Goal: Task Accomplishment & Management: Use online tool/utility

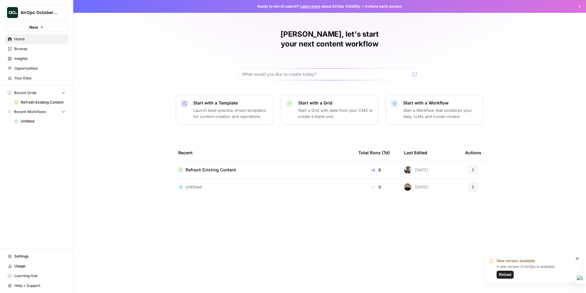
click at [199, 167] on span "Refresh Existing Content" at bounding box center [210, 170] width 50 height 6
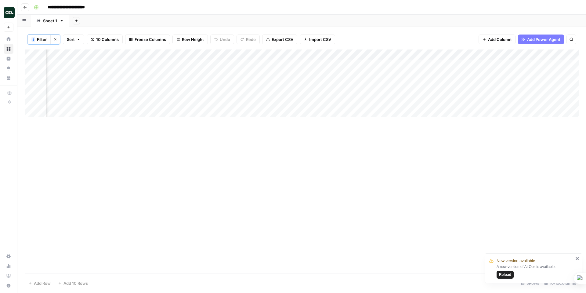
scroll to position [0, 150]
click at [279, 53] on div "Add Column" at bounding box center [302, 85] width 554 height 72
click at [346, 143] on div "Add Column" at bounding box center [302, 160] width 554 height 223
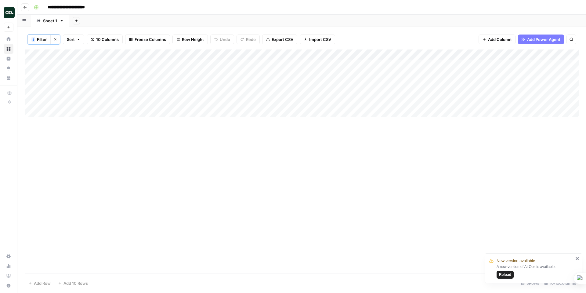
click at [41, 38] on span "Filter" at bounding box center [42, 39] width 10 height 6
type input "Article Modified Date"
click at [84, 166] on div "Add Column" at bounding box center [302, 160] width 554 height 223
click at [58, 113] on div "Add Column" at bounding box center [302, 85] width 554 height 72
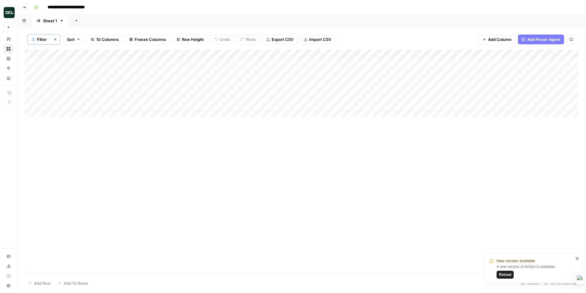
click at [33, 113] on div "Add Column" at bounding box center [302, 85] width 554 height 72
click at [101, 39] on span "10 Columns" at bounding box center [107, 39] width 23 height 6
click at [62, 23] on link "Sheet 1" at bounding box center [50, 21] width 38 height 12
click at [61, 20] on icon "button" at bounding box center [62, 20] width 2 height 1
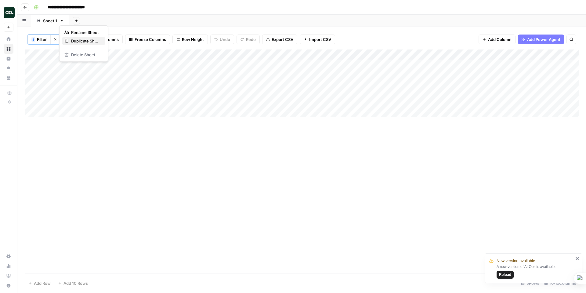
click at [80, 40] on span "Duplicate Sheet" at bounding box center [85, 41] width 29 height 6
click at [35, 61] on div "Add Column" at bounding box center [302, 59] width 554 height 20
click at [62, 61] on div "Add Column" at bounding box center [302, 59] width 554 height 20
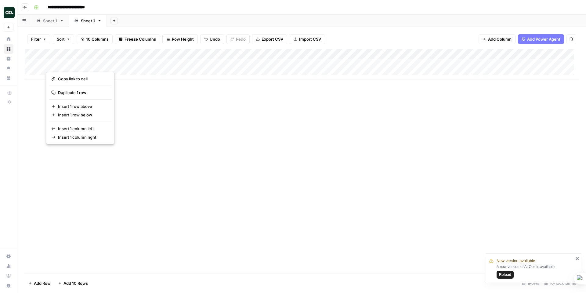
click at [48, 61] on button "button" at bounding box center [73, 64] width 55 height 11
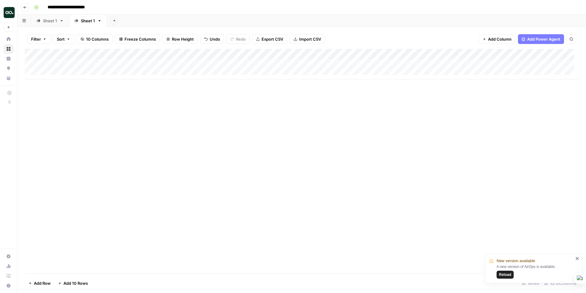
click at [169, 106] on div "Add Column" at bounding box center [302, 161] width 554 height 224
click at [94, 52] on div "Add Column" at bounding box center [302, 64] width 554 height 31
click at [188, 111] on div "Add Column" at bounding box center [302, 161] width 554 height 224
click at [39, 37] on span "Filter" at bounding box center [36, 39] width 10 height 6
click at [149, 136] on div "Add Column" at bounding box center [302, 161] width 554 height 224
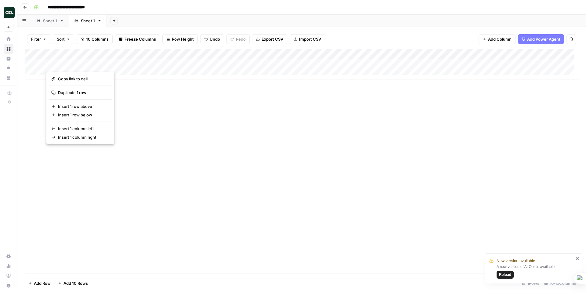
click at [63, 63] on div "Add Column" at bounding box center [302, 161] width 554 height 224
click at [63, 78] on span "Copy link to cell" at bounding box center [82, 79] width 49 height 6
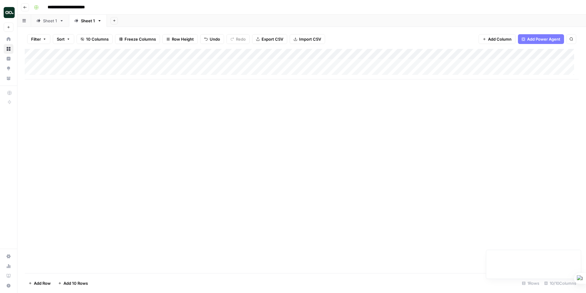
click at [47, 281] on span "Add Row" at bounding box center [42, 283] width 17 height 6
click at [75, 63] on div "Add Column" at bounding box center [302, 69] width 554 height 41
type input "**********"
paste input "**********"
type input "**********"
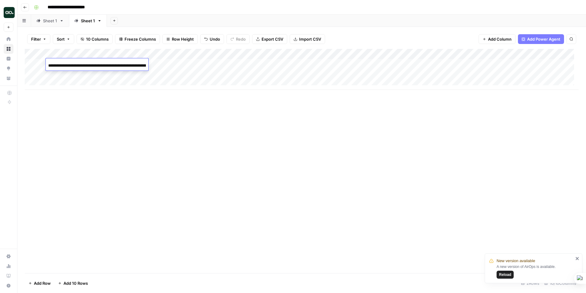
scroll to position [0, 48]
click at [139, 63] on div "Add Column" at bounding box center [302, 69] width 554 height 41
click at [162, 62] on div "Add Column" at bounding box center [302, 69] width 554 height 41
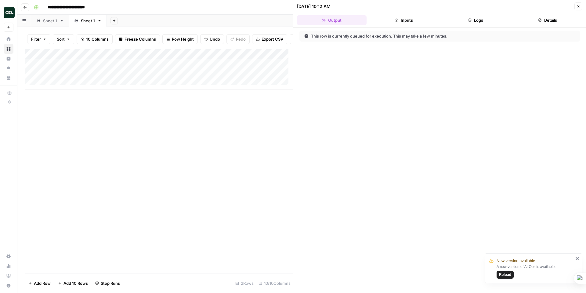
click at [554, 20] on button "Details" at bounding box center [547, 20] width 70 height 10
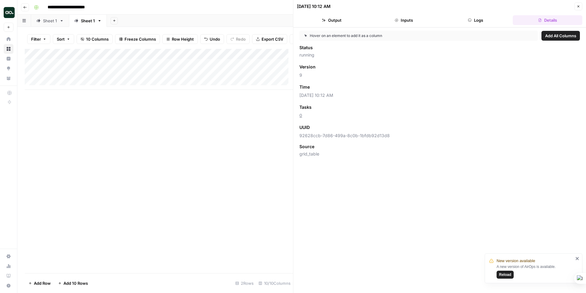
click at [482, 19] on button "Logs" at bounding box center [476, 20] width 70 height 10
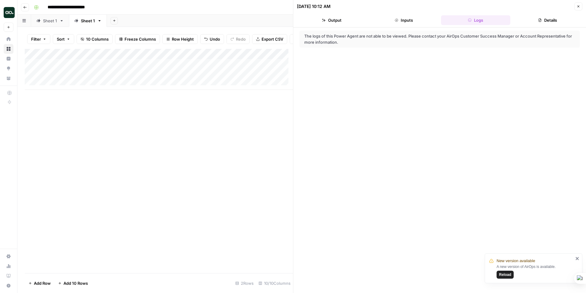
click at [403, 19] on button "Inputs" at bounding box center [404, 20] width 70 height 10
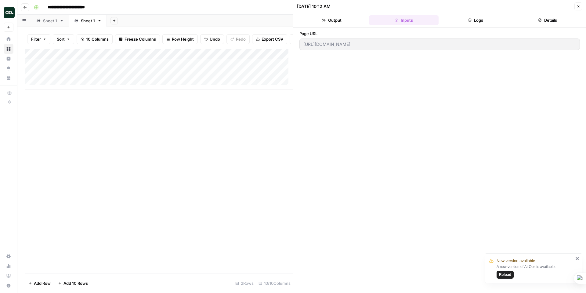
click at [330, 22] on button "Output" at bounding box center [332, 20] width 70 height 10
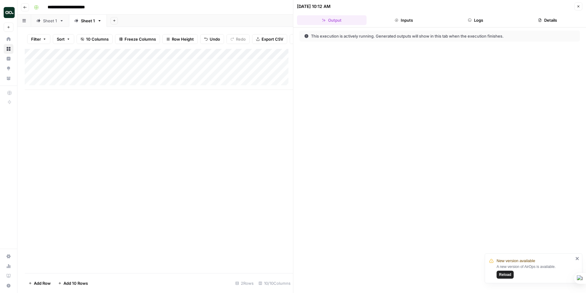
click at [503, 276] on span "Reload" at bounding box center [505, 273] width 12 height 5
click at [579, 6] on icon "button" at bounding box center [578, 7] width 4 height 4
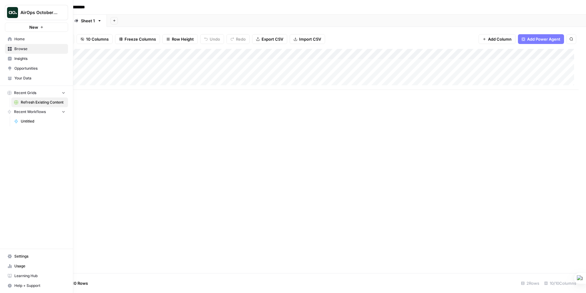
click at [64, 89] on button "Recent Grids" at bounding box center [36, 92] width 63 height 9
click at [63, 91] on icon "button" at bounding box center [63, 93] width 4 height 4
click at [62, 113] on icon "button" at bounding box center [63, 111] width 4 height 4
click at [63, 113] on icon "button" at bounding box center [63, 112] width 4 height 4
click at [61, 11] on icon "Workspace: AirOps October Cohort" at bounding box center [63, 12] width 6 height 6
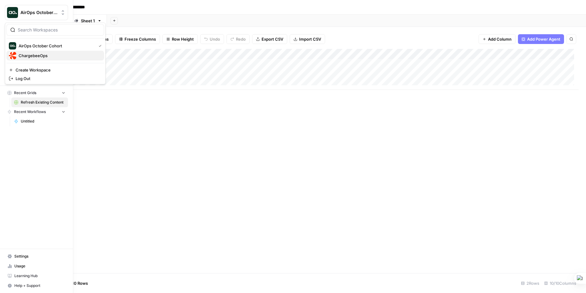
click at [44, 54] on span "ChargebeeOps" at bounding box center [59, 55] width 81 height 6
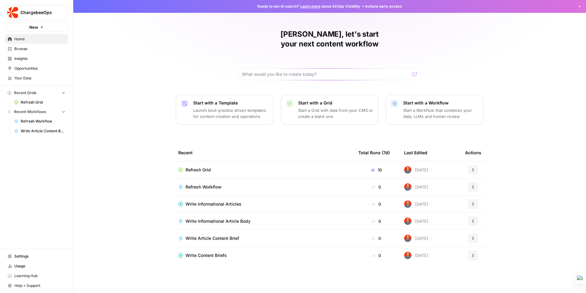
click at [36, 100] on span "Refresh Grid" at bounding box center [43, 101] width 45 height 5
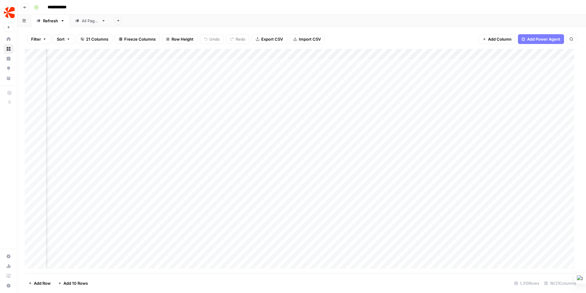
scroll to position [0, 524]
click at [108, 63] on div "Add Column" at bounding box center [302, 161] width 554 height 224
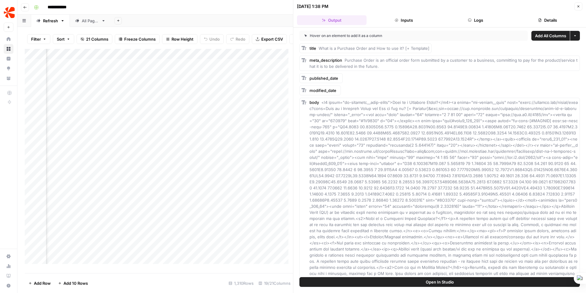
scroll to position [0, 740]
click at [107, 66] on div "Add Column" at bounding box center [159, 158] width 268 height 219
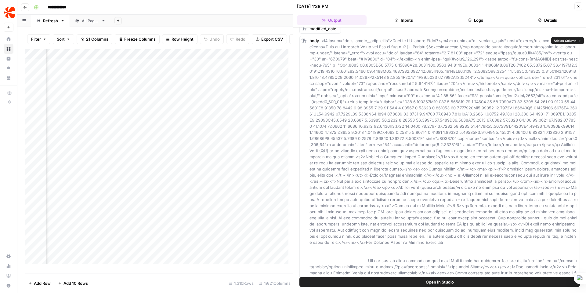
scroll to position [149, 0]
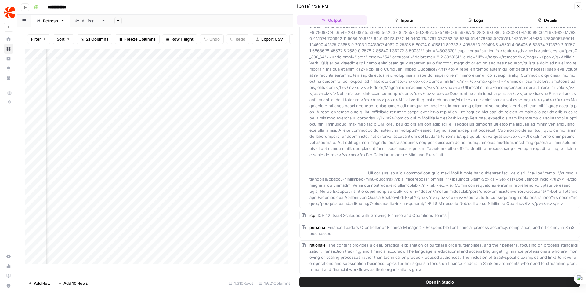
click at [422, 281] on button "Open In Studio" at bounding box center [439, 282] width 280 height 10
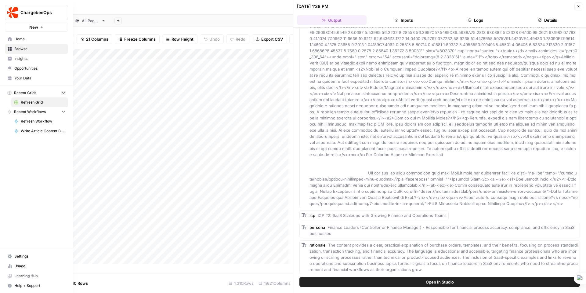
click at [59, 13] on div "ChargebeeOps" at bounding box center [42, 12] width 45 height 6
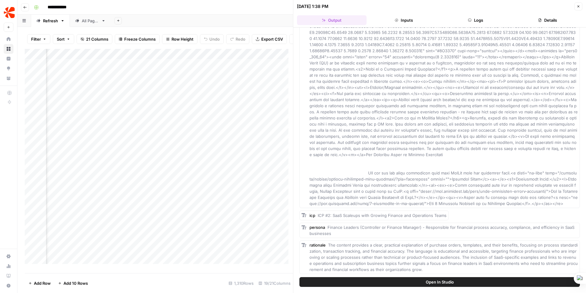
scroll to position [0, 925]
click at [100, 68] on div "Add Column" at bounding box center [159, 158] width 268 height 219
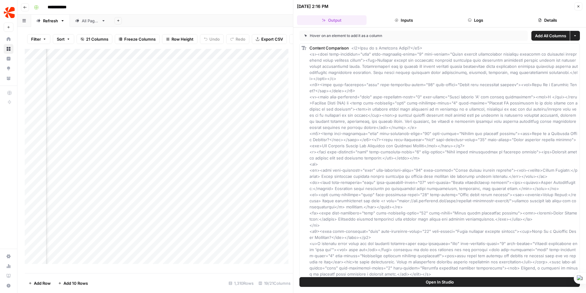
click at [545, 20] on button "Details" at bounding box center [547, 20] width 70 height 10
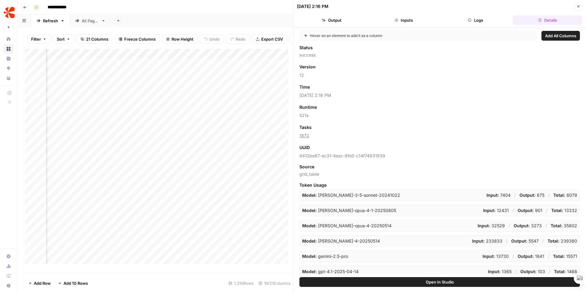
click at [482, 19] on button "Logs" at bounding box center [476, 20] width 70 height 10
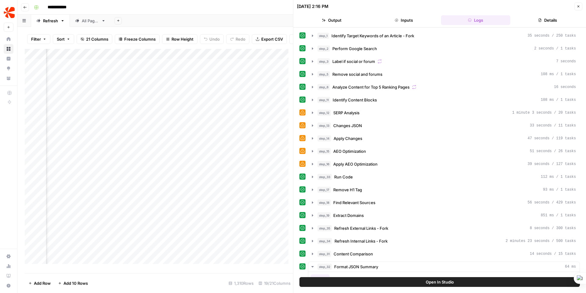
click at [338, 20] on button "Output" at bounding box center [332, 20] width 70 height 10
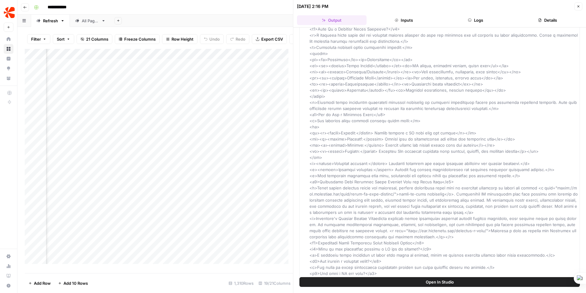
scroll to position [2559, 0]
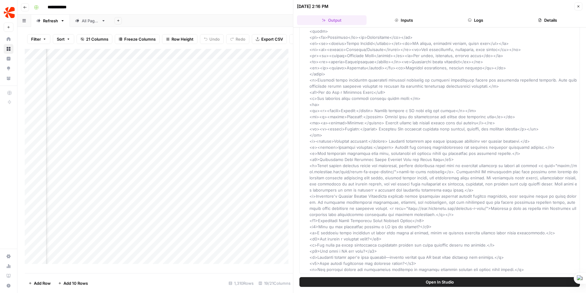
click at [470, 18] on button "Logs" at bounding box center [476, 20] width 70 height 10
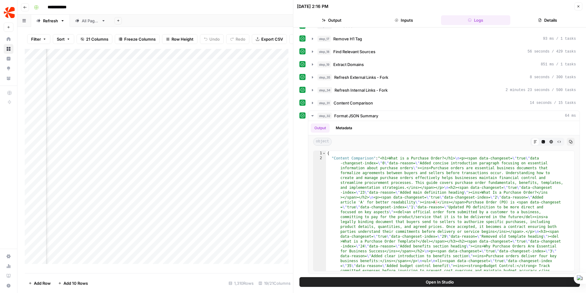
scroll to position [0, 0]
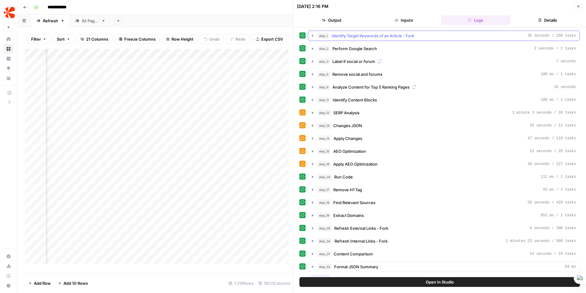
click at [354, 36] on span "Identify Target Keywords of an Article - Fork" at bounding box center [372, 36] width 83 height 6
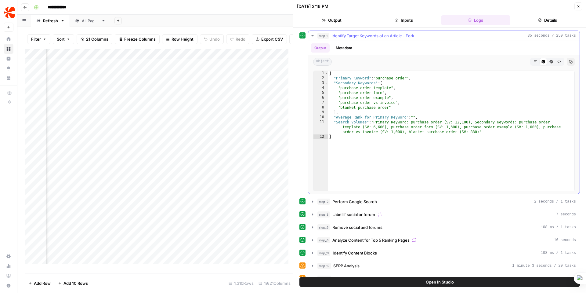
click at [354, 35] on span "Identify Target Keywords of an Article - Fork" at bounding box center [372, 36] width 83 height 6
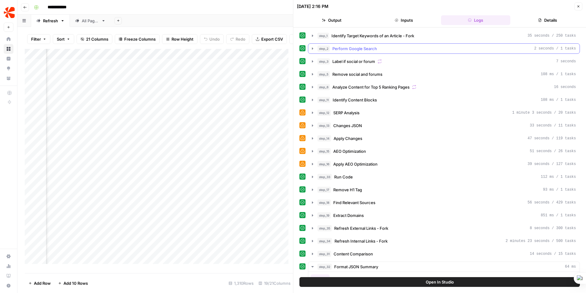
click at [353, 50] on span "Perform Google Search" at bounding box center [354, 48] width 45 height 6
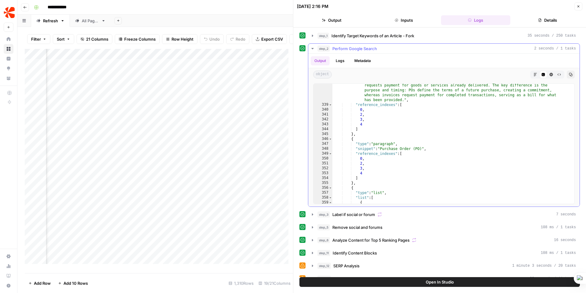
scroll to position [1998, 0]
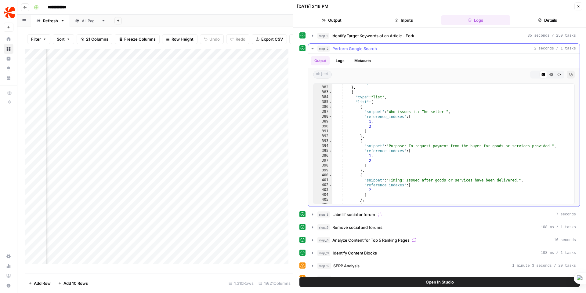
click at [314, 48] on icon "button" at bounding box center [312, 48] width 5 height 5
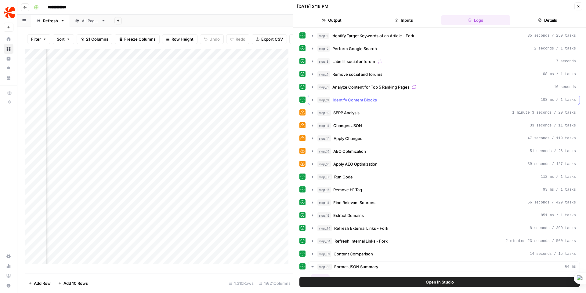
click at [311, 99] on icon "button" at bounding box center [312, 99] width 5 height 5
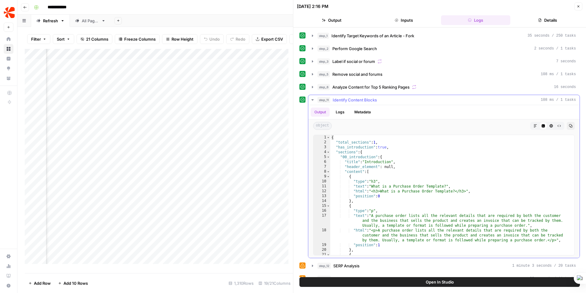
click at [311, 99] on icon "button" at bounding box center [312, 99] width 5 height 5
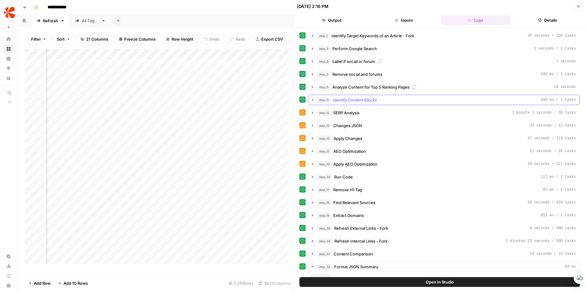
scroll to position [5, 0]
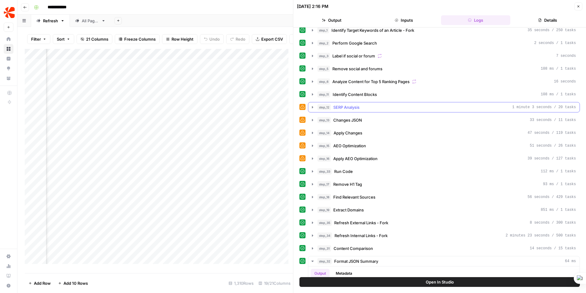
click at [312, 106] on icon "button" at bounding box center [312, 107] width 5 height 5
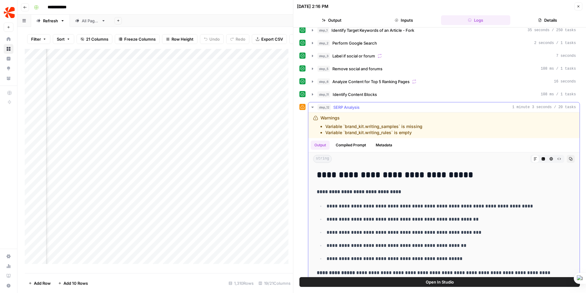
click at [312, 106] on icon "button" at bounding box center [312, 107] width 5 height 5
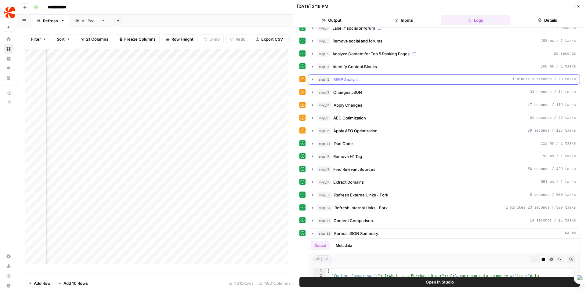
scroll to position [44, 0]
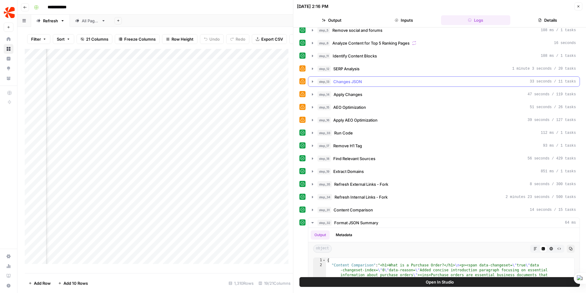
click at [312, 79] on icon "button" at bounding box center [312, 81] width 5 height 5
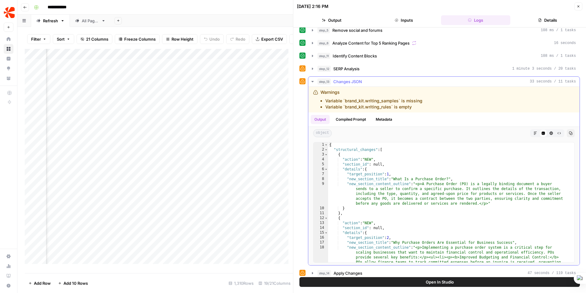
click at [312, 79] on icon "button" at bounding box center [312, 81] width 5 height 5
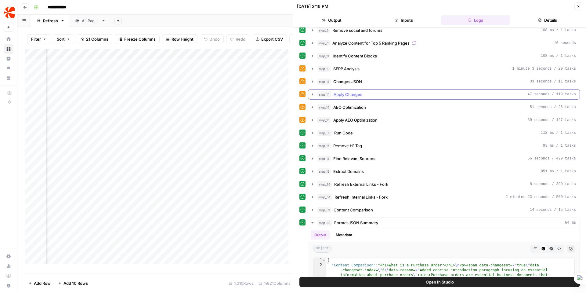
click at [312, 94] on icon "button" at bounding box center [312, 94] width 1 height 2
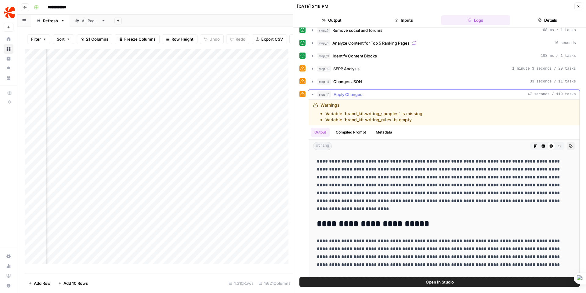
click at [312, 94] on icon "button" at bounding box center [312, 94] width 2 height 1
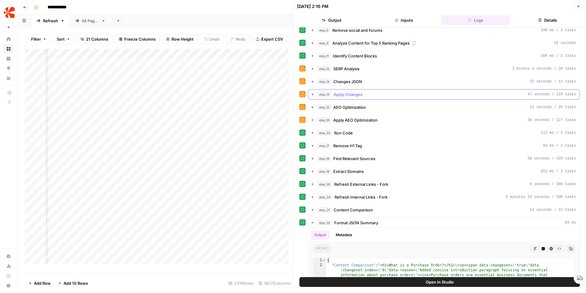
scroll to position [53, 0]
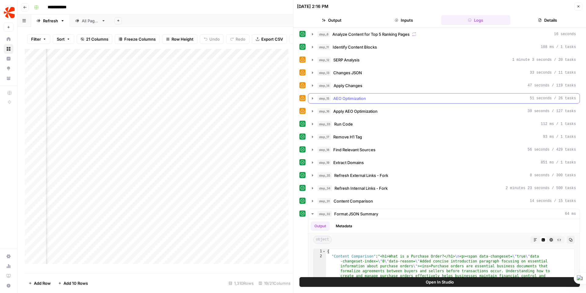
click at [312, 98] on icon "button" at bounding box center [312, 98] width 1 height 2
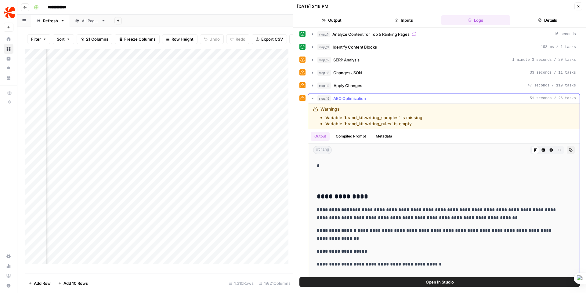
scroll to position [369, 0]
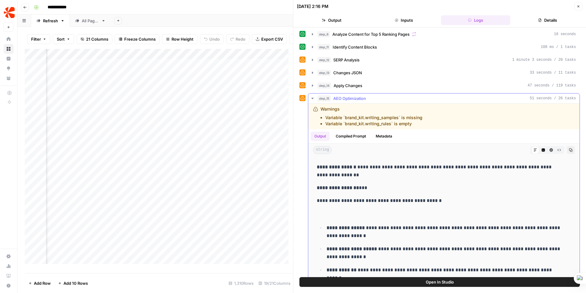
click at [313, 96] on icon "button" at bounding box center [312, 98] width 5 height 5
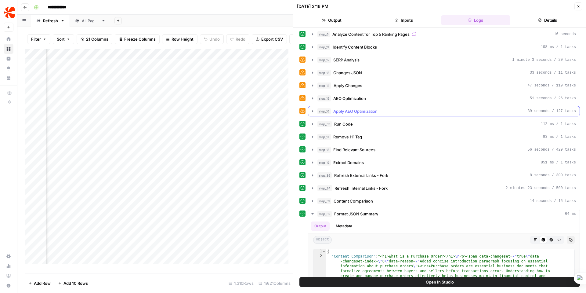
click at [313, 110] on icon "button" at bounding box center [312, 111] width 5 height 5
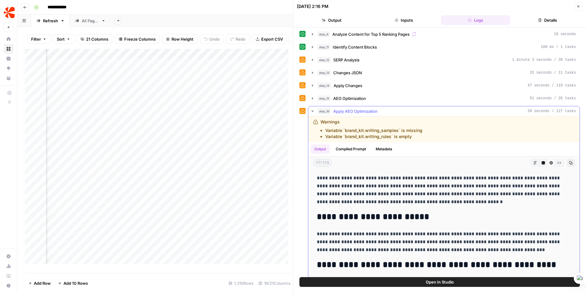
click at [311, 110] on icon "button" at bounding box center [312, 111] width 5 height 5
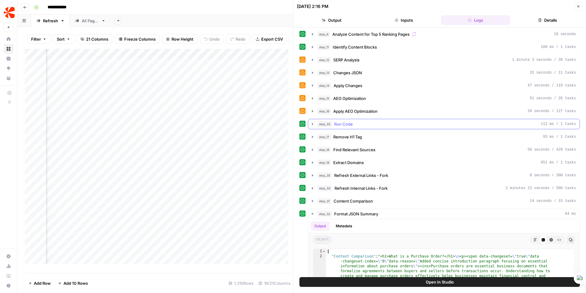
click at [312, 123] on icon "button" at bounding box center [312, 123] width 5 height 5
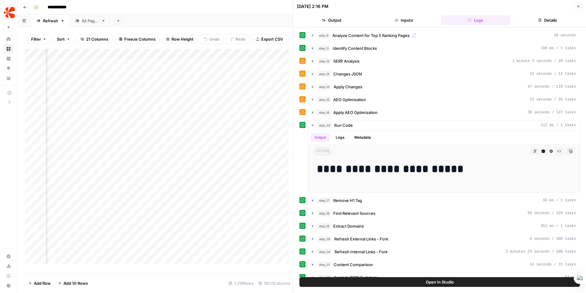
scroll to position [55, 0]
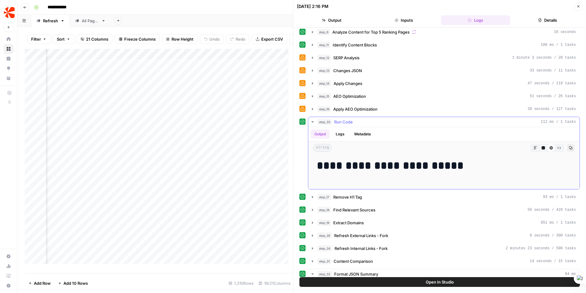
click at [341, 135] on button "Logs" at bounding box center [340, 133] width 16 height 9
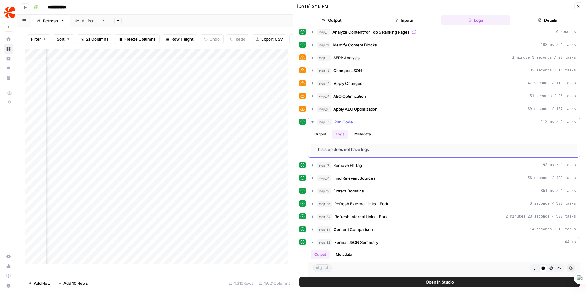
click at [359, 132] on button "Metadata" at bounding box center [362, 133] width 24 height 9
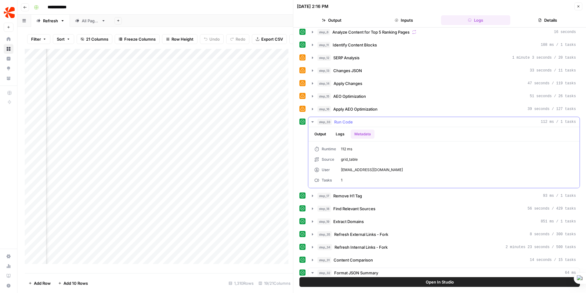
click at [321, 131] on button "Output" at bounding box center [320, 133] width 19 height 9
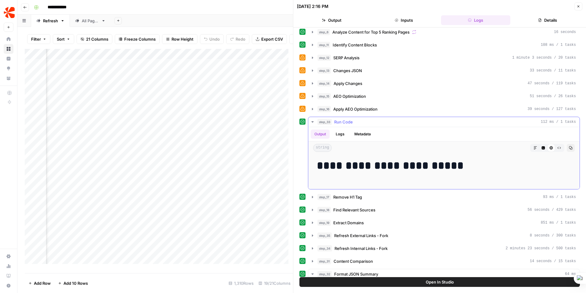
click at [312, 121] on icon "button" at bounding box center [312, 121] width 2 height 1
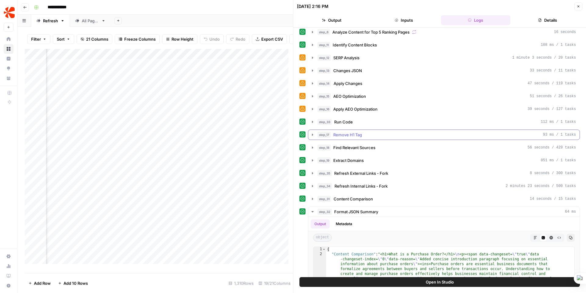
click at [312, 132] on icon "button" at bounding box center [312, 134] width 5 height 5
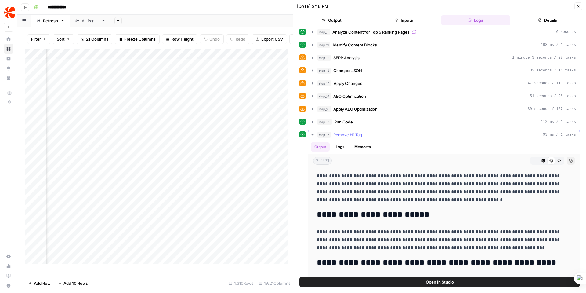
click at [312, 134] on icon "button" at bounding box center [312, 134] width 5 height 5
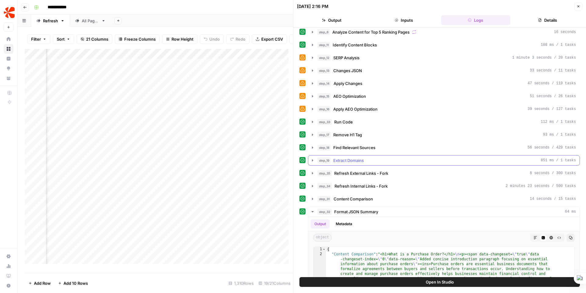
click at [312, 160] on icon "button" at bounding box center [312, 160] width 1 height 2
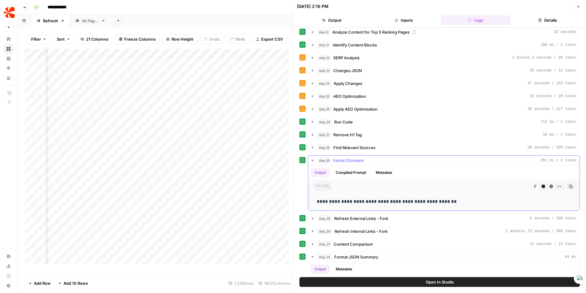
click at [311, 158] on icon "button" at bounding box center [312, 160] width 5 height 5
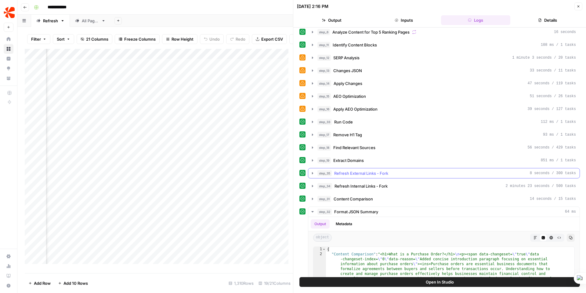
click at [312, 171] on icon "button" at bounding box center [312, 173] width 5 height 5
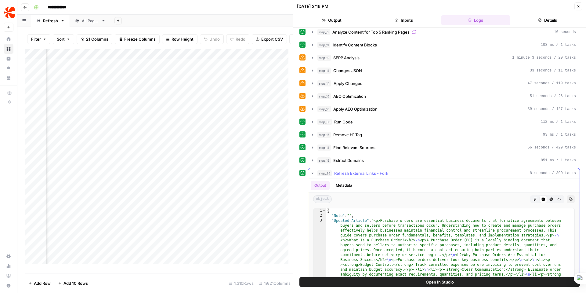
click at [312, 171] on icon "button" at bounding box center [312, 173] width 5 height 5
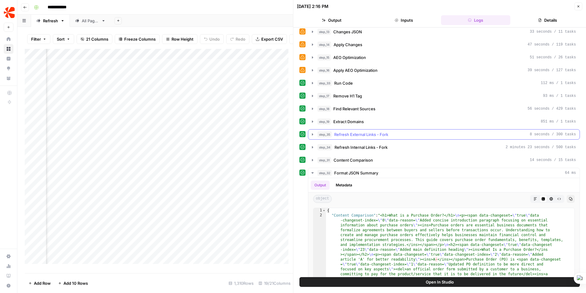
scroll to position [96, 0]
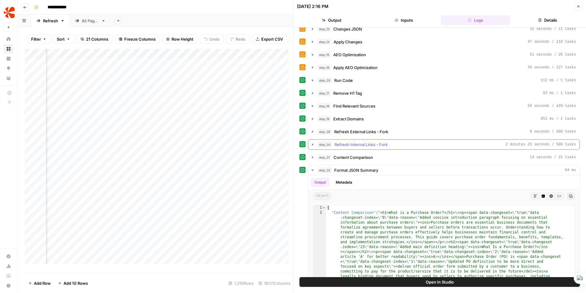
click at [312, 143] on icon "button" at bounding box center [312, 144] width 5 height 5
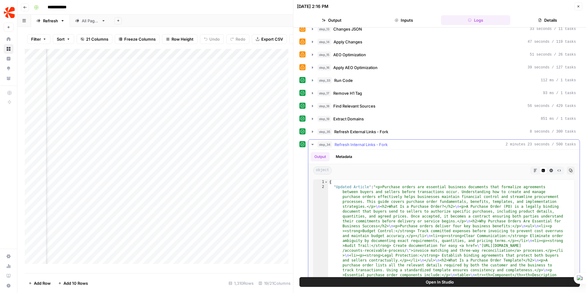
click at [312, 143] on icon "button" at bounding box center [312, 144] width 5 height 5
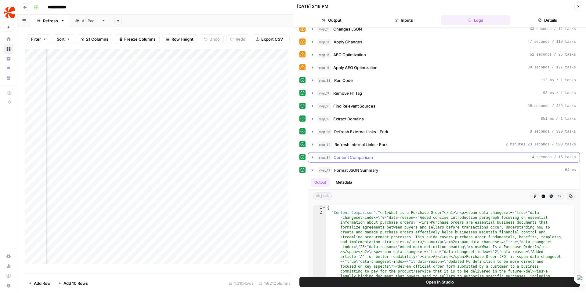
click at [313, 157] on icon "button" at bounding box center [312, 157] width 5 height 5
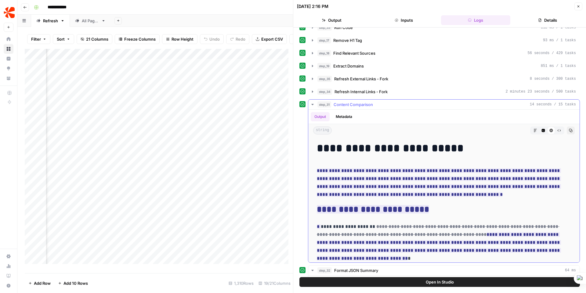
scroll to position [217, 0]
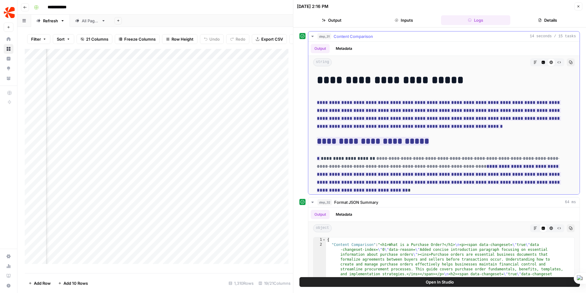
click at [313, 34] on icon "button" at bounding box center [312, 36] width 5 height 5
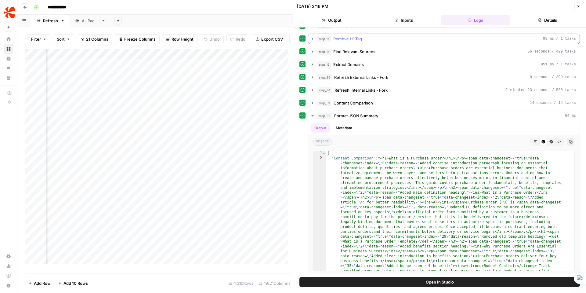
scroll to position [151, 0]
click at [312, 114] on icon "button" at bounding box center [312, 115] width 5 height 5
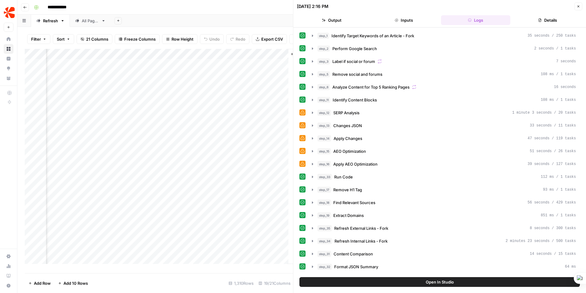
scroll to position [0, 986]
click at [205, 68] on div "Add Column" at bounding box center [159, 158] width 268 height 219
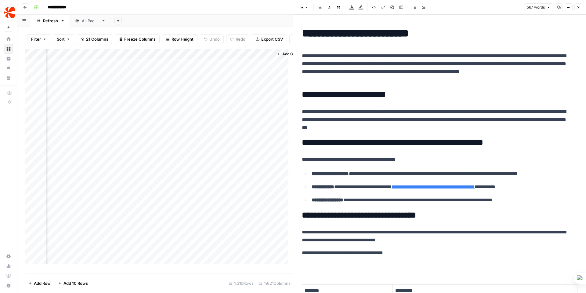
click at [205, 77] on div "Add Column" at bounding box center [159, 158] width 268 height 219
click at [213, 67] on div "Add Column" at bounding box center [159, 158] width 268 height 219
click at [213, 68] on div "Add Column" at bounding box center [159, 158] width 268 height 219
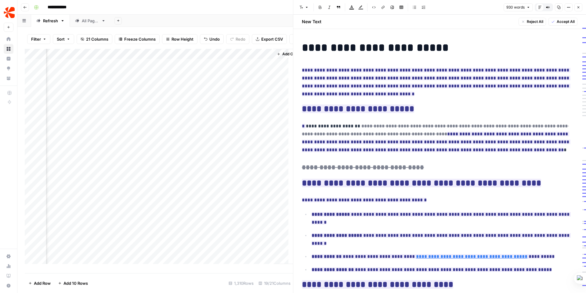
click at [247, 67] on div "Add Column" at bounding box center [159, 158] width 268 height 219
click at [266, 68] on div "Add Column" at bounding box center [159, 158] width 268 height 219
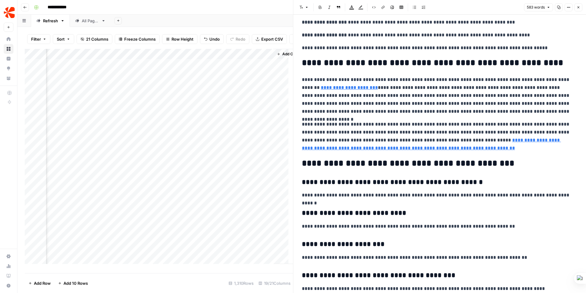
scroll to position [483, 0]
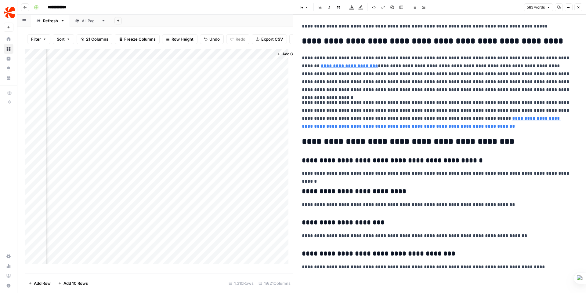
type input "https://www.chargebee.com/blog/quote-to-cash-process/"
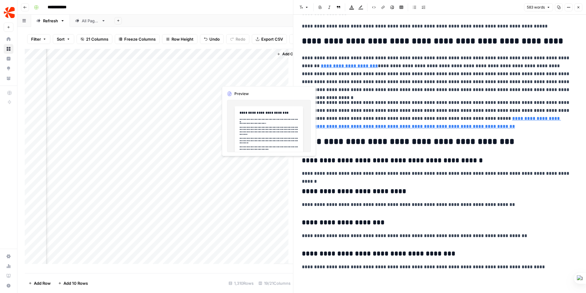
click at [251, 77] on div "Add Column" at bounding box center [159, 158] width 268 height 219
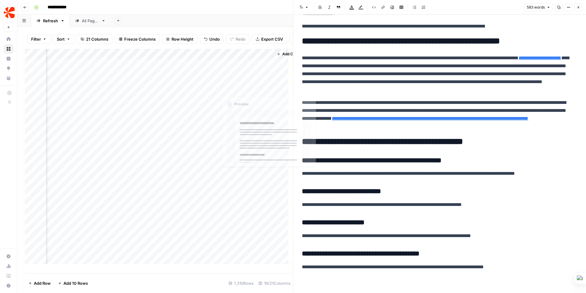
click at [256, 118] on div "Add Column" at bounding box center [159, 158] width 268 height 219
click at [266, 77] on div "Add Column" at bounding box center [159, 158] width 268 height 219
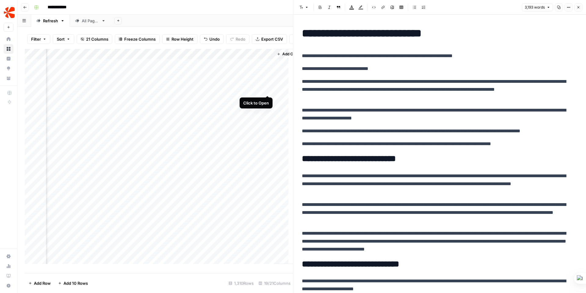
click at [268, 88] on div "Add Column" at bounding box center [159, 158] width 268 height 219
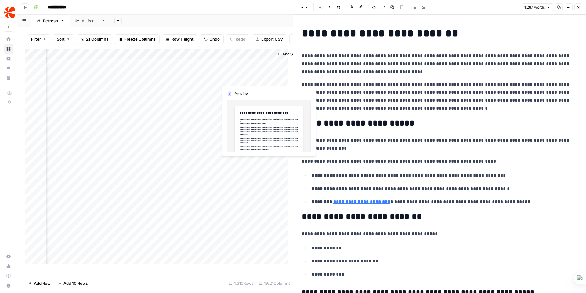
click at [268, 77] on div "Add Column" at bounding box center [159, 158] width 268 height 219
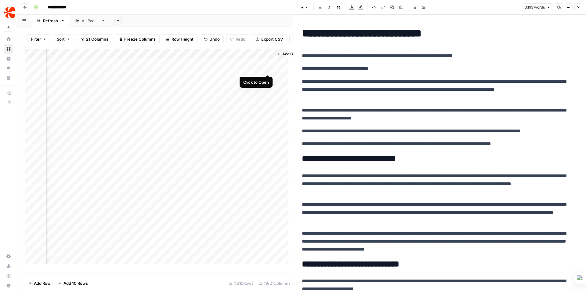
click at [268, 67] on div "Add Column" at bounding box center [159, 158] width 268 height 219
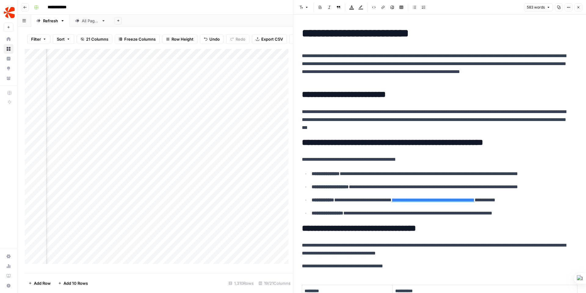
scroll to position [0, 776]
click at [258, 66] on div "Add Column" at bounding box center [159, 158] width 268 height 219
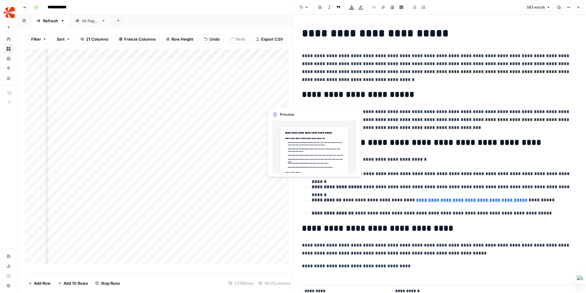
click at [273, 99] on div "Add Column" at bounding box center [159, 158] width 268 height 219
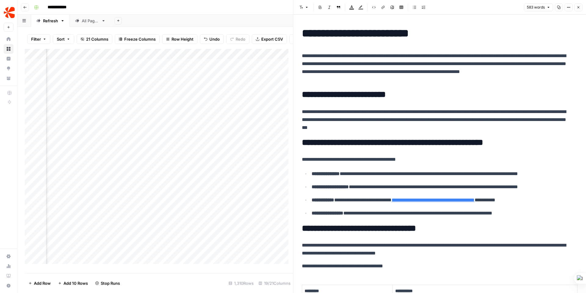
scroll to position [0, 877]
click at [212, 99] on div "Add Column" at bounding box center [159, 158] width 268 height 219
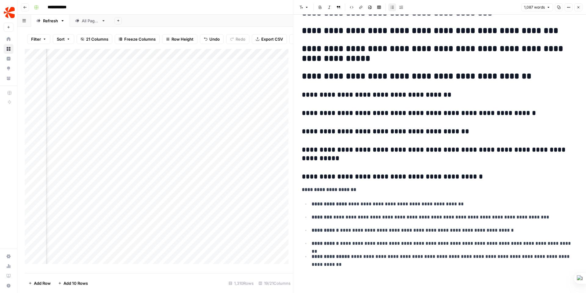
scroll to position [1456, 0]
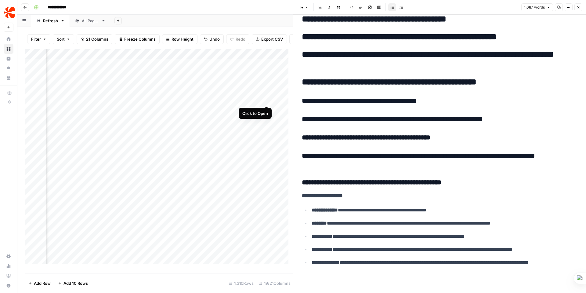
click at [267, 99] on div "Add Column" at bounding box center [159, 158] width 268 height 219
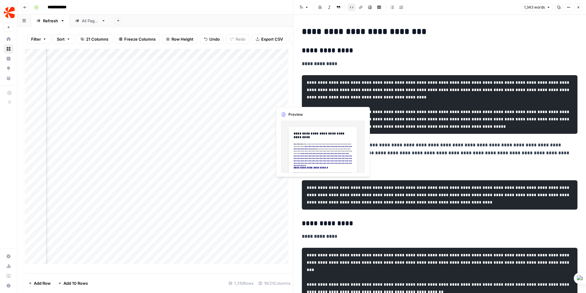
click at [278, 98] on div "Add Column" at bounding box center [159, 158] width 268 height 219
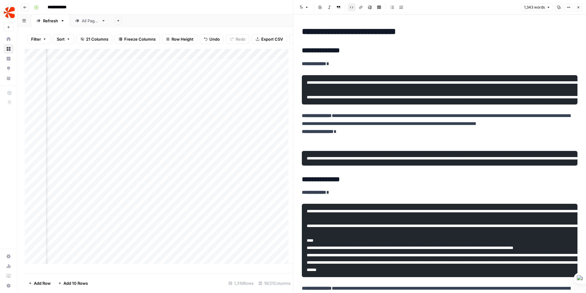
scroll to position [0, 990]
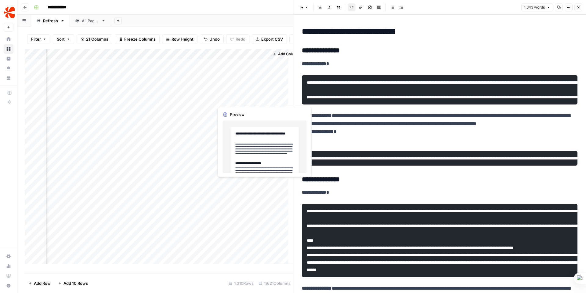
click at [233, 97] on div "Add Column" at bounding box center [159, 158] width 268 height 219
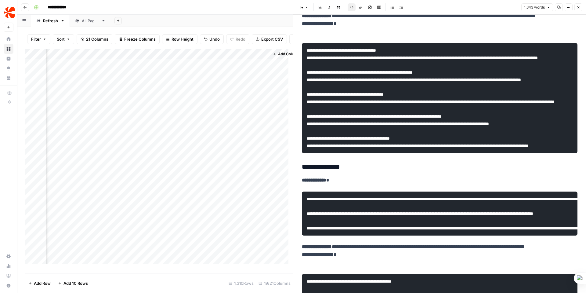
scroll to position [1237, 0]
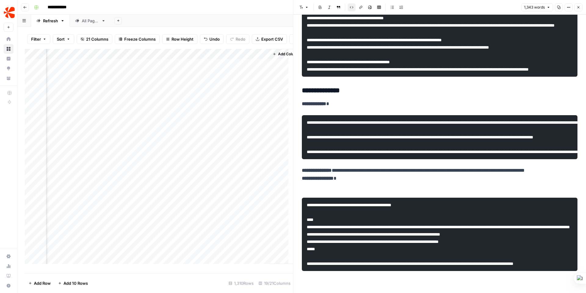
click at [208, 99] on div "Add Column" at bounding box center [159, 158] width 268 height 219
click at [202, 99] on div "Add Column" at bounding box center [159, 158] width 268 height 219
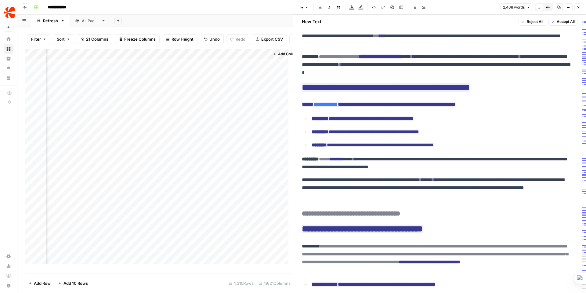
scroll to position [224, 0]
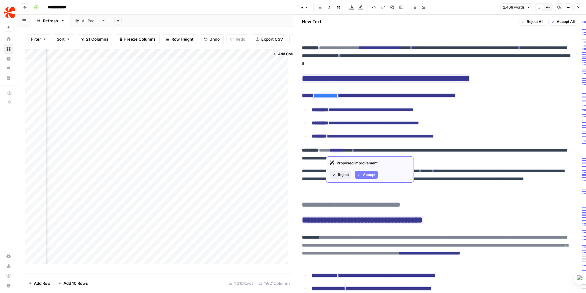
click at [369, 174] on span "Accept" at bounding box center [369, 174] width 13 height 5
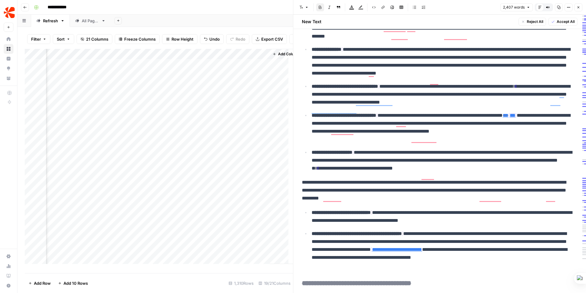
scroll to position [616, 0]
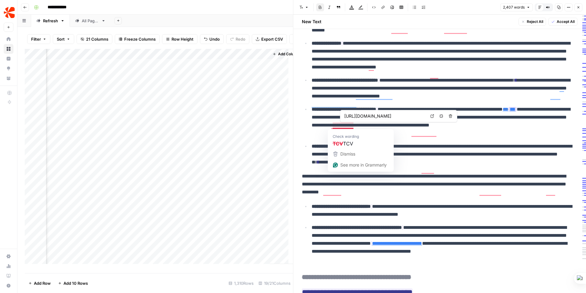
click at [509, 111] on link "***" at bounding box center [512, 109] width 6 height 5
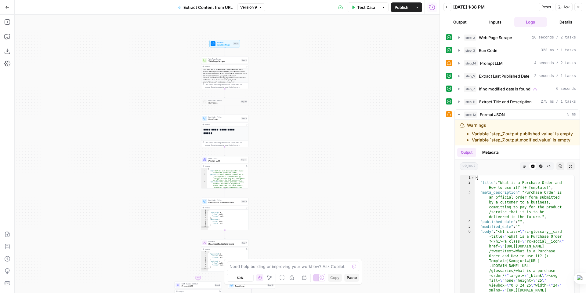
click at [250, 278] on icon "button" at bounding box center [249, 277] width 2 height 2
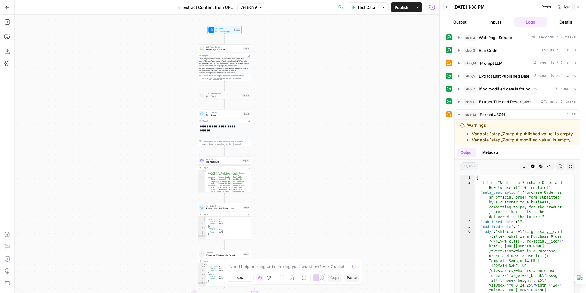
click at [250, 277] on icon "button" at bounding box center [249, 277] width 3 height 3
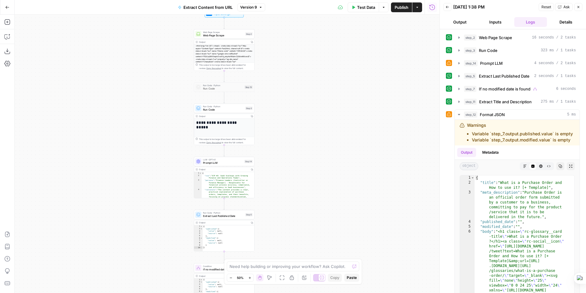
click at [250, 277] on icon "button" at bounding box center [249, 277] width 3 height 3
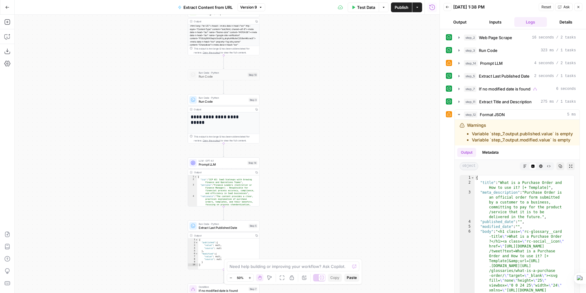
click at [250, 277] on icon "button" at bounding box center [249, 277] width 3 height 3
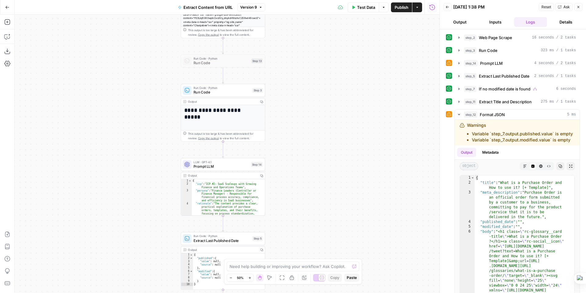
click at [250, 277] on icon "button" at bounding box center [249, 277] width 3 height 3
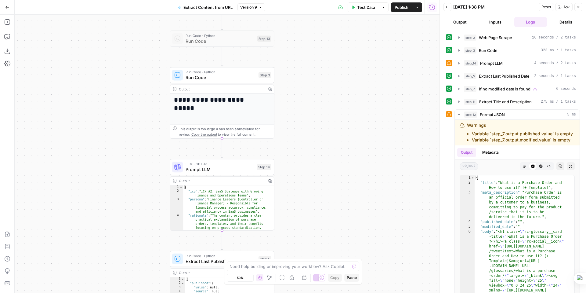
click at [250, 277] on icon "button" at bounding box center [249, 277] width 3 height 3
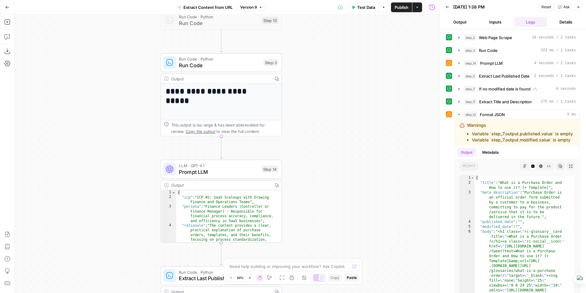
click at [250, 277] on icon "button" at bounding box center [249, 277] width 3 height 3
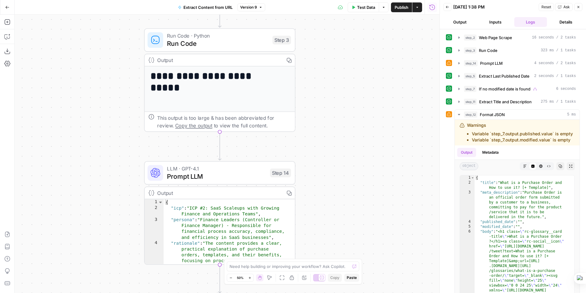
click at [250, 277] on icon "button" at bounding box center [249, 277] width 3 height 3
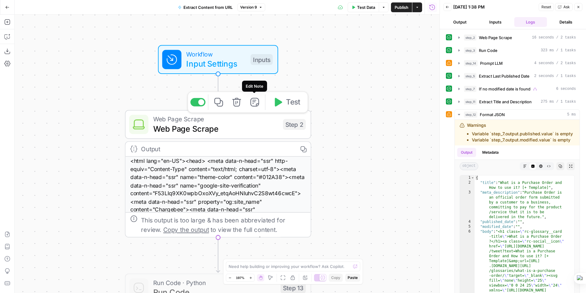
click at [256, 104] on icon "button" at bounding box center [254, 102] width 9 height 9
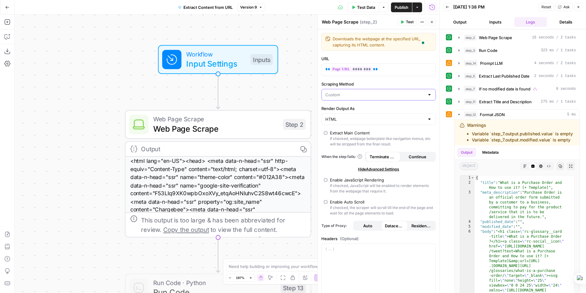
click at [349, 95] on input "Scraping Method" at bounding box center [374, 95] width 99 height 6
click at [347, 94] on input "Scraping Method" at bounding box center [374, 95] width 99 height 6
type input "Custom"
click at [370, 79] on div "Downloads the webpage at the specified URL, capturing its HTML content. Downloa…" at bounding box center [379, 219] width 122 height 381
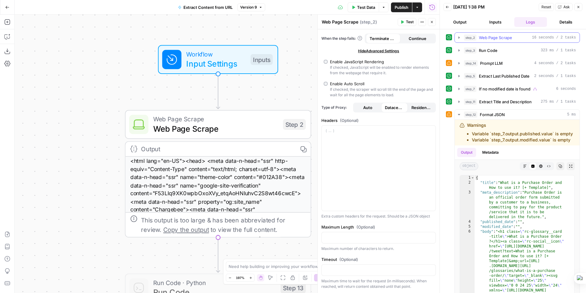
click at [492, 38] on span "Web Page Scrape" at bounding box center [495, 37] width 33 height 6
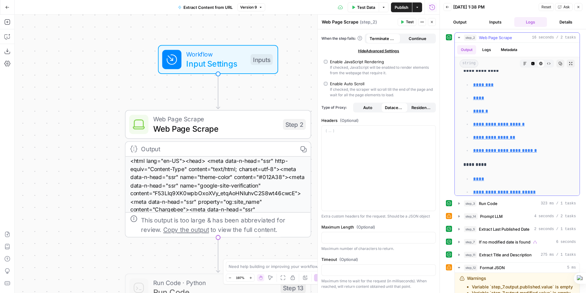
scroll to position [5320, 0]
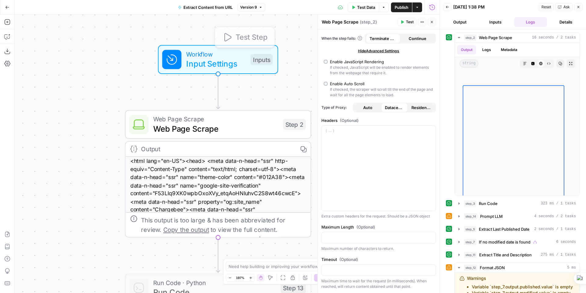
click at [231, 102] on div "**********" at bounding box center [227, 154] width 425 height 278
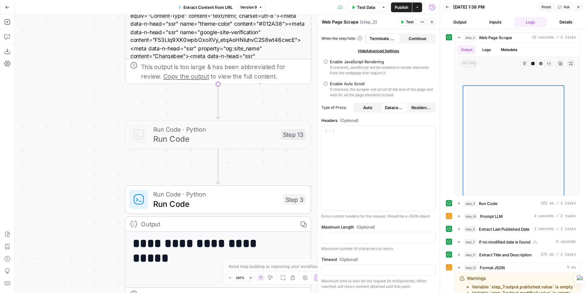
click at [230, 136] on span "Run Code" at bounding box center [214, 139] width 123 height 12
click at [515, 48] on button "Metadata" at bounding box center [509, 49] width 24 height 9
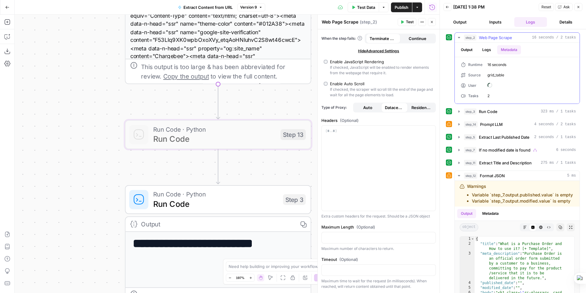
scroll to position [0, 0]
click at [487, 49] on button "Logs" at bounding box center [486, 49] width 16 height 9
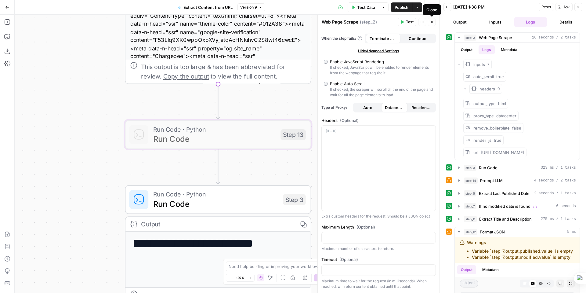
click at [433, 21] on icon "button" at bounding box center [432, 22] width 2 height 2
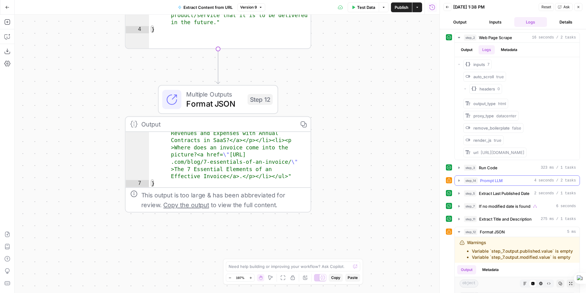
scroll to position [137, 0]
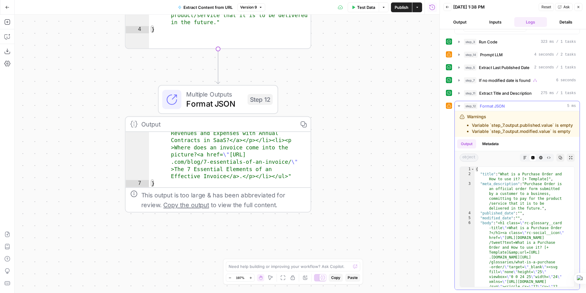
click at [459, 103] on icon "button" at bounding box center [458, 105] width 5 height 5
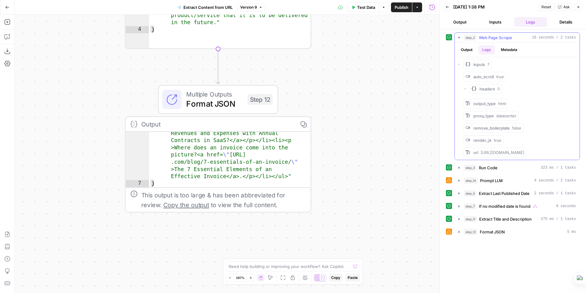
scroll to position [0, 0]
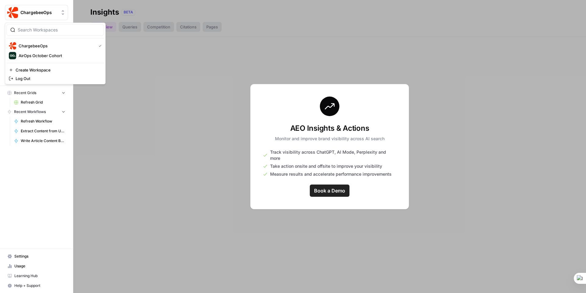
click at [47, 12] on span "ChargebeeOps" at bounding box center [38, 12] width 37 height 6
click at [38, 53] on span "AirOps October Cohort" at bounding box center [59, 55] width 81 height 6
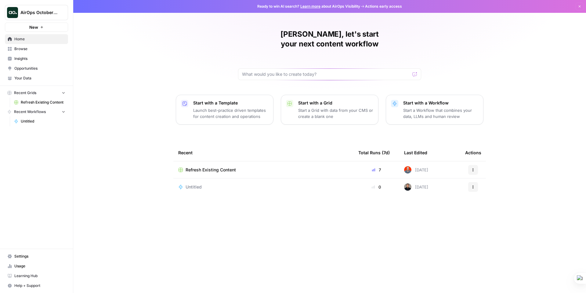
click at [228, 167] on span "Refresh Existing Content" at bounding box center [210, 170] width 50 height 6
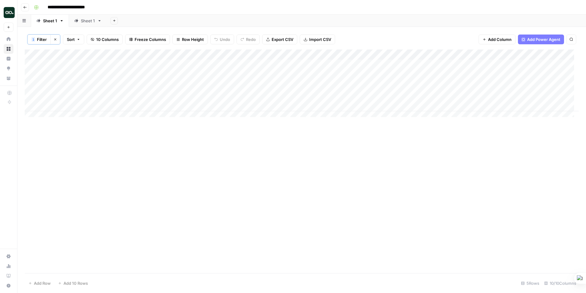
click at [88, 19] on div "Sheet 1" at bounding box center [88, 21] width 14 height 6
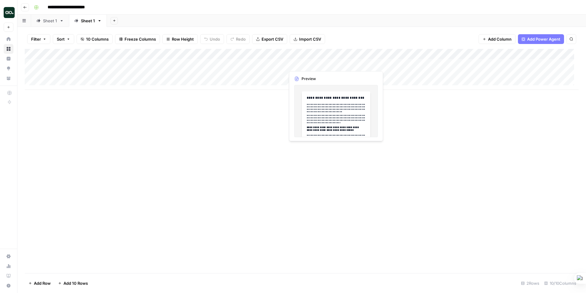
click at [338, 106] on div "Add Column" at bounding box center [302, 161] width 554 height 224
click at [311, 64] on div "Add Column" at bounding box center [302, 69] width 554 height 41
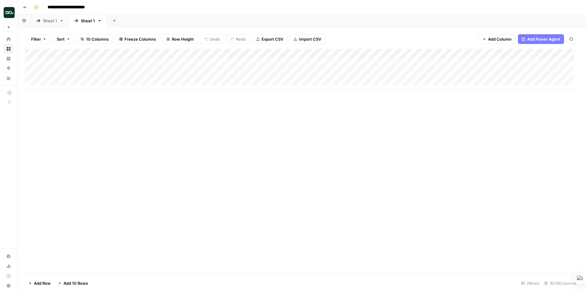
click at [326, 111] on div "Add Column" at bounding box center [302, 161] width 554 height 224
click at [335, 63] on div "Add Column" at bounding box center [302, 69] width 554 height 41
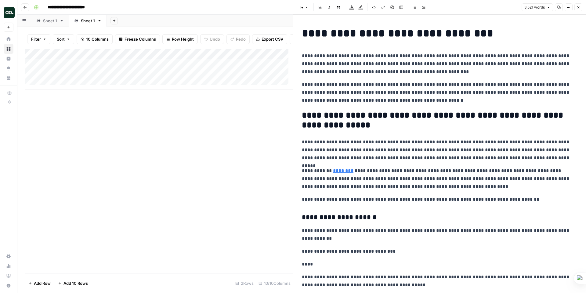
click at [256, 70] on div "Add Column" at bounding box center [159, 69] width 268 height 41
click at [197, 66] on div "Add Column" at bounding box center [159, 69] width 268 height 41
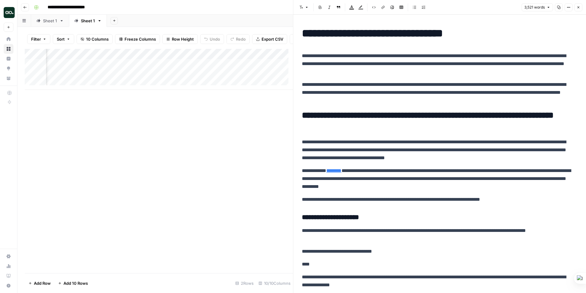
scroll to position [0, 239]
click at [236, 67] on div "Add Column" at bounding box center [159, 69] width 268 height 41
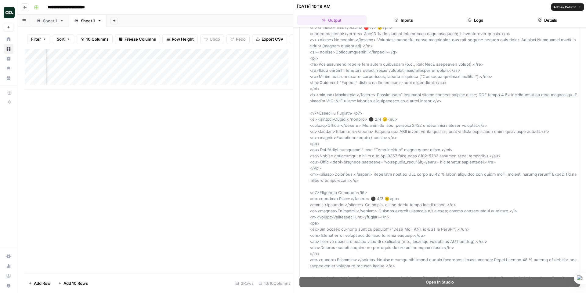
scroll to position [1078, 0]
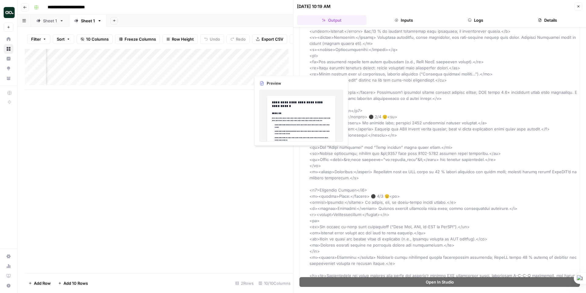
click at [267, 68] on div "Add Column" at bounding box center [159, 69] width 268 height 41
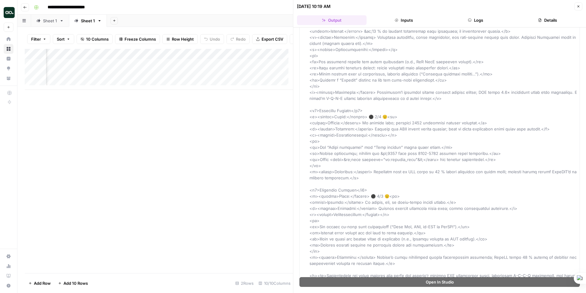
scroll to position [0, 315]
click at [221, 67] on div "Add Column" at bounding box center [159, 69] width 268 height 41
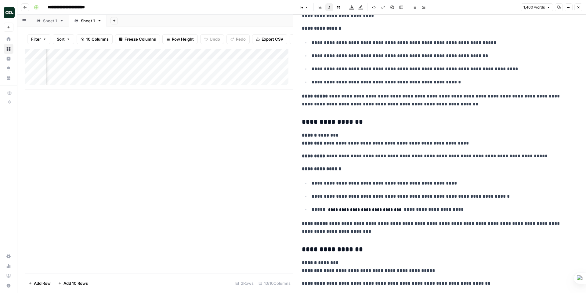
scroll to position [1775, 0]
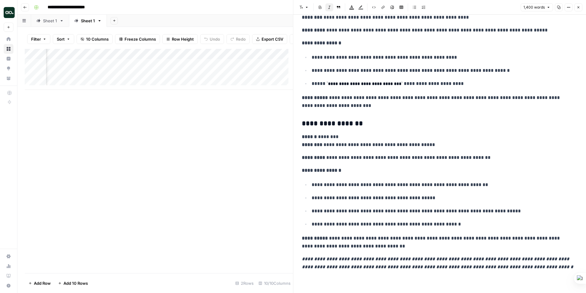
click at [246, 66] on div "Add Column" at bounding box center [159, 69] width 268 height 41
click at [547, 6] on icon "button" at bounding box center [548, 7] width 4 height 4
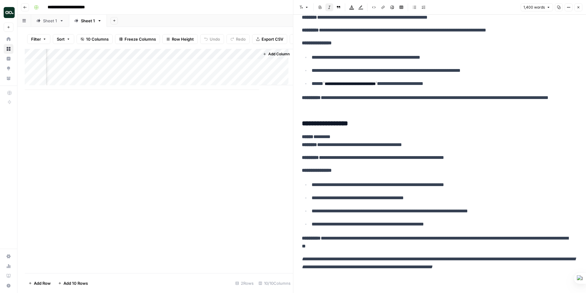
scroll to position [1768, 0]
click at [248, 67] on div "Add Column" at bounding box center [159, 69] width 268 height 41
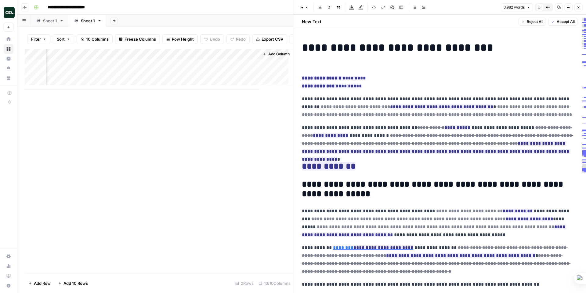
click at [186, 68] on div "Add Column" at bounding box center [159, 69] width 268 height 41
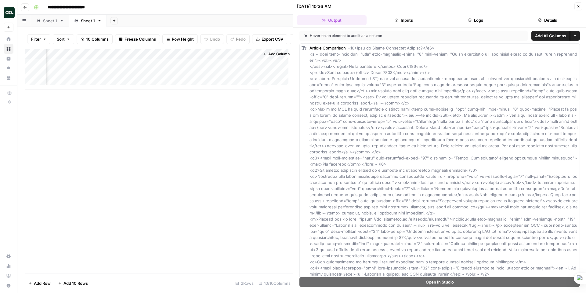
drag, startPoint x: 553, startPoint y: 18, endPoint x: 544, endPoint y: 20, distance: 9.3
click at [553, 18] on button "Details" at bounding box center [547, 20] width 70 height 10
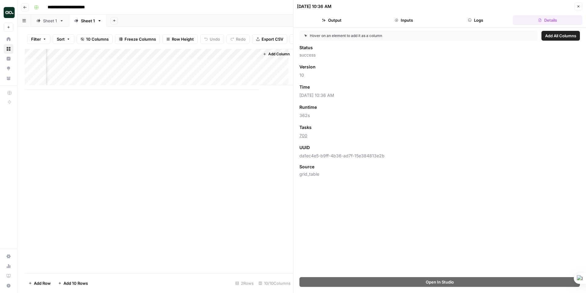
click at [473, 20] on button "Logs" at bounding box center [476, 20] width 70 height 10
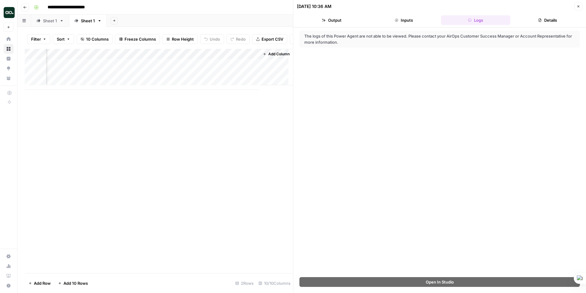
click at [411, 21] on button "Inputs" at bounding box center [404, 20] width 70 height 10
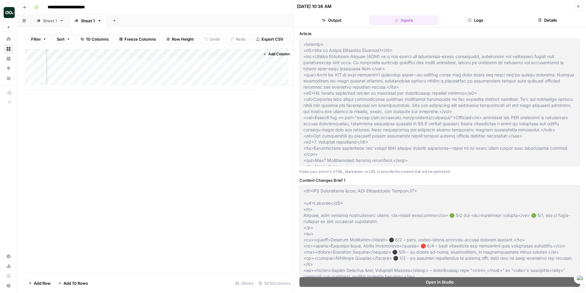
type input "AirOps"
click at [334, 19] on button "Output" at bounding box center [332, 20] width 70 height 10
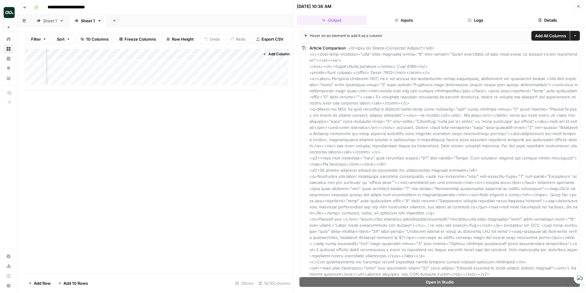
click at [248, 68] on div "Add Column" at bounding box center [159, 69] width 268 height 41
click at [240, 66] on div "Add Column" at bounding box center [159, 69] width 268 height 41
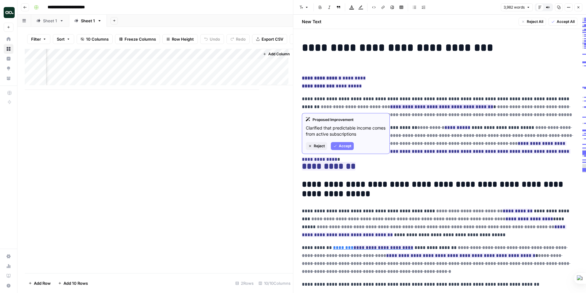
click at [344, 144] on span "Accept" at bounding box center [345, 145] width 13 height 5
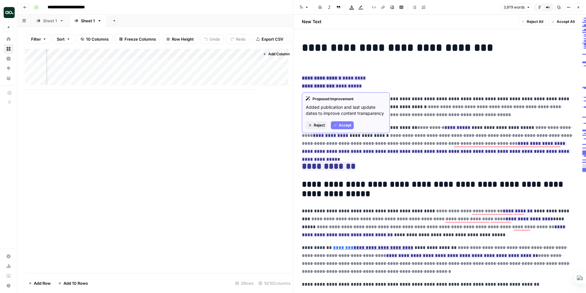
click at [343, 125] on span "Accept" at bounding box center [345, 124] width 13 height 5
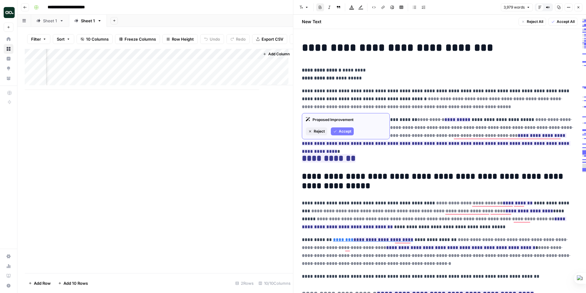
click at [340, 134] on span "Accept" at bounding box center [345, 130] width 13 height 5
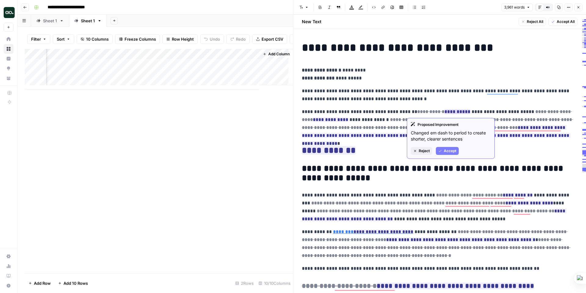
click at [449, 151] on span "Accept" at bounding box center [449, 150] width 13 height 5
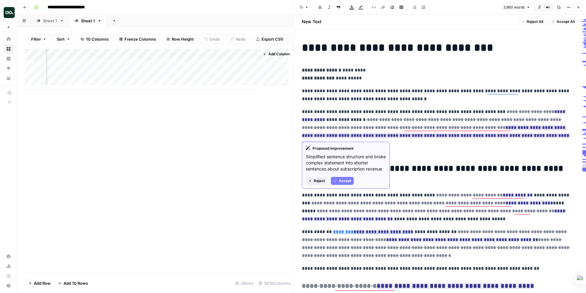
click at [345, 181] on span "Accept" at bounding box center [345, 180] width 13 height 5
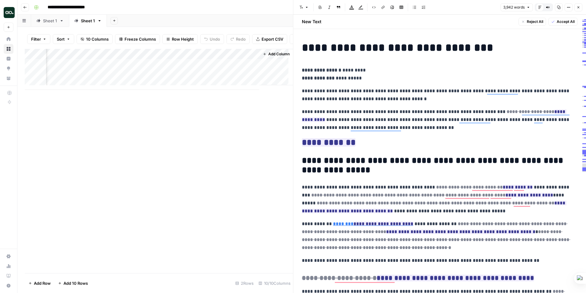
click at [557, 101] on p "**********" at bounding box center [437, 95] width 271 height 16
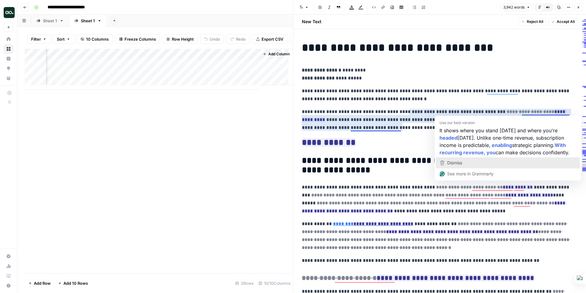
click at [465, 163] on div "Dismiss" at bounding box center [507, 162] width 138 height 9
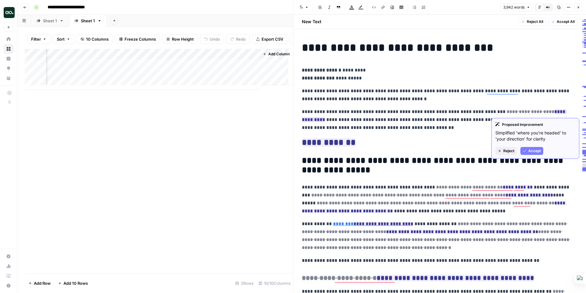
click at [535, 150] on span "Accept" at bounding box center [534, 150] width 13 height 5
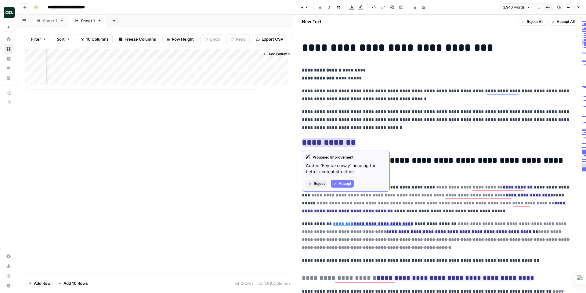
click at [344, 183] on span "Accept" at bounding box center [345, 183] width 13 height 5
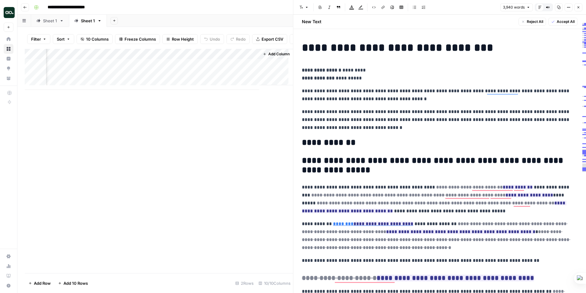
click at [344, 145] on h2 "**********" at bounding box center [437, 143] width 271 height 10
click at [548, 7] on icon "button" at bounding box center [548, 7] width 1 height 1
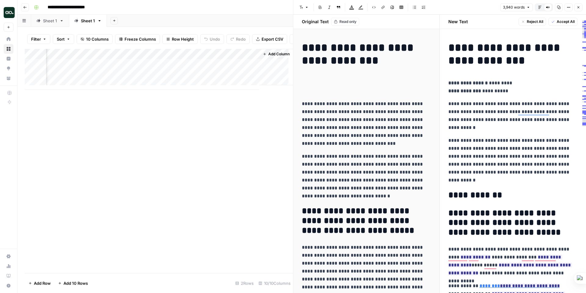
click at [548, 7] on icon at bounding box center [548, 7] width 1 height 1
click at [541, 6] on icon "button" at bounding box center [540, 7] width 4 height 4
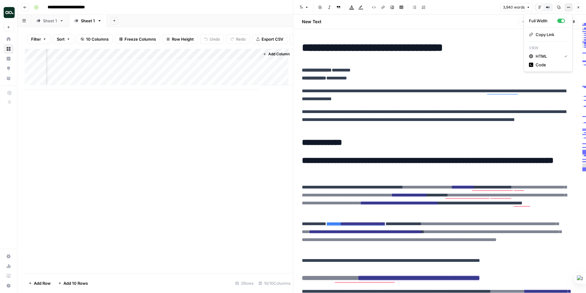
click at [570, 7] on icon "button" at bounding box center [568, 7] width 4 height 4
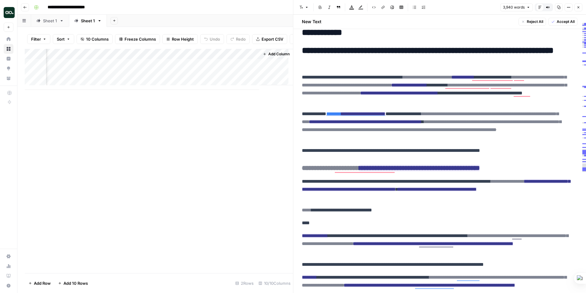
scroll to position [87, 0]
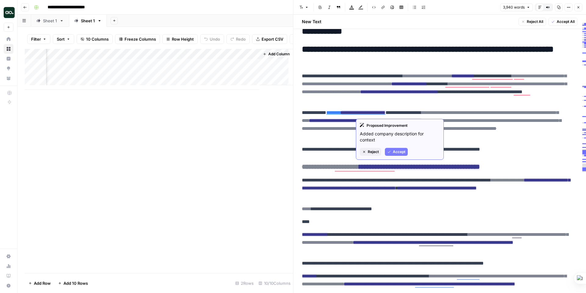
click at [397, 151] on span "Accept" at bounding box center [399, 151] width 13 height 5
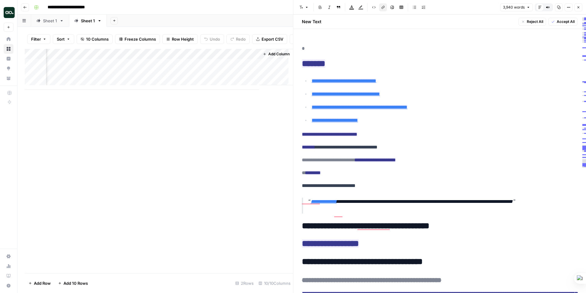
scroll to position [2588, 0]
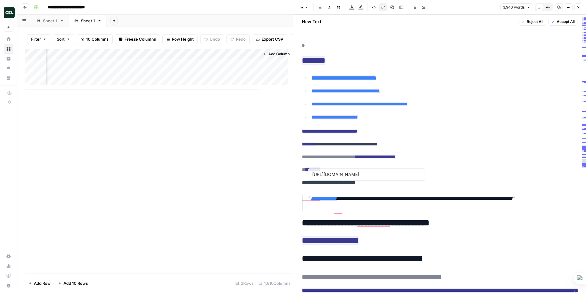
type input "https://www.forbes.com/sites/forbestechcouncil/2022/12/06/how-saas-companies-ca…"
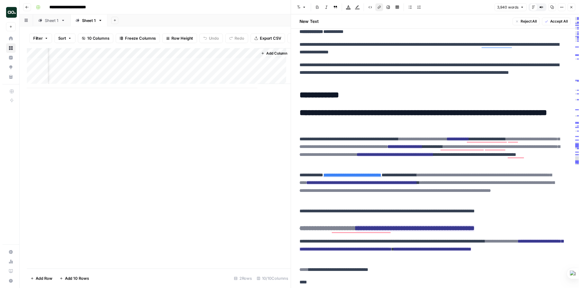
scroll to position [0, 0]
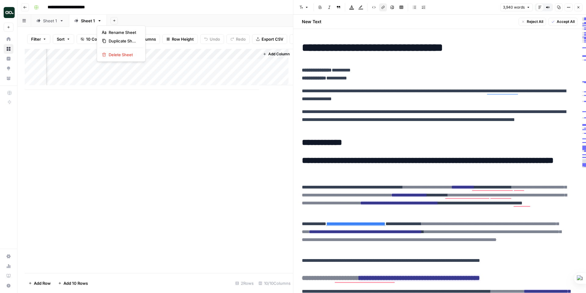
click at [99, 20] on icon "button" at bounding box center [99, 21] width 4 height 4
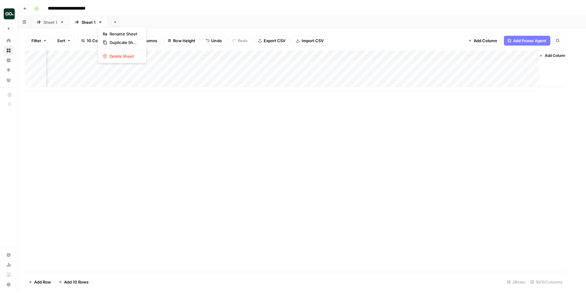
scroll to position [0, 147]
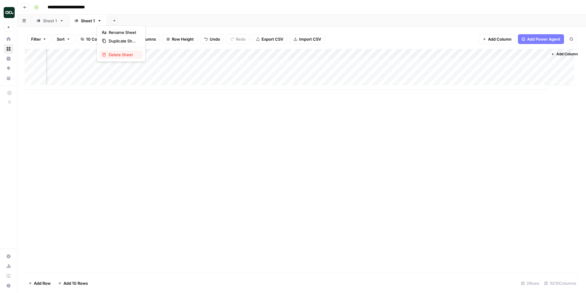
click at [116, 55] on span "Delete Sheet" at bounding box center [123, 55] width 29 height 6
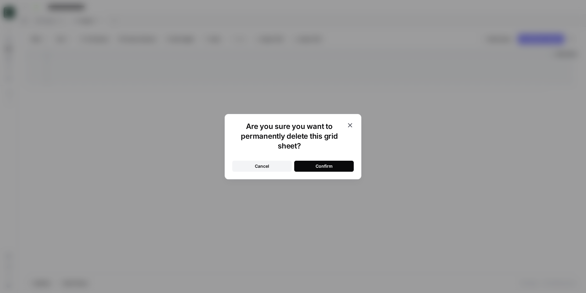
click at [329, 167] on div "Confirm" at bounding box center [323, 166] width 17 height 6
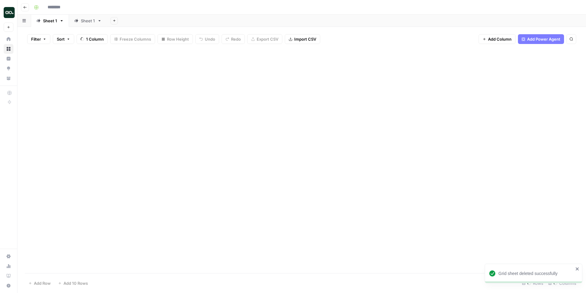
type input "**********"
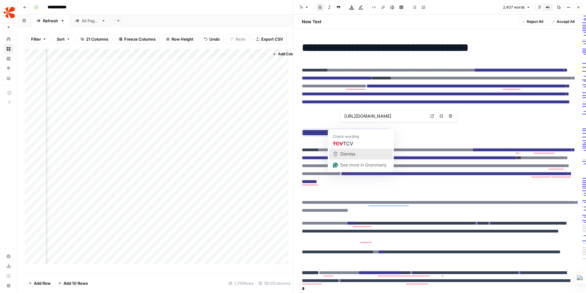
scroll to position [616, 0]
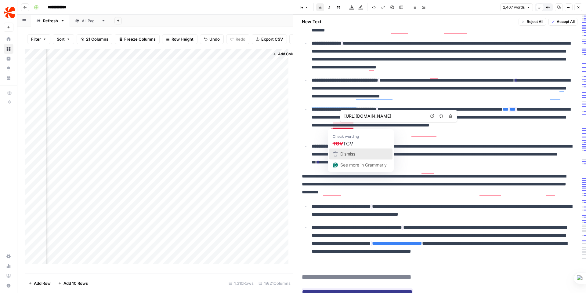
click at [345, 155] on span "Dismiss" at bounding box center [347, 153] width 15 height 5
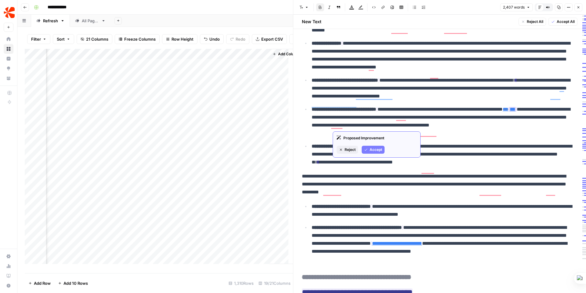
click at [376, 149] on span "Accept" at bounding box center [375, 149] width 13 height 5
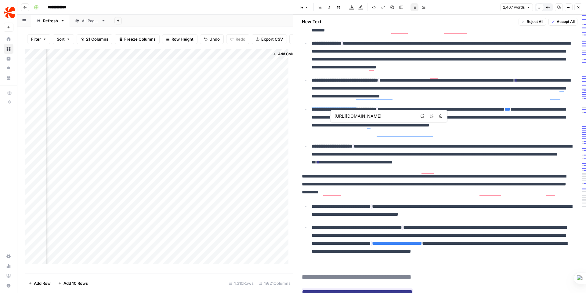
click at [423, 115] on icon at bounding box center [422, 116] width 4 height 4
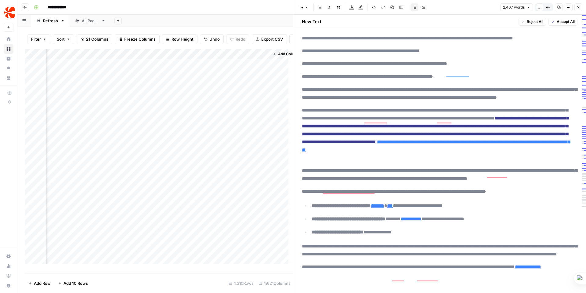
scroll to position [1821, 0]
click at [561, 19] on div "Compare Old vs New Content" at bounding box center [547, 19] width 57 height 6
click at [560, 20] on span "Accept All" at bounding box center [565, 21] width 18 height 5
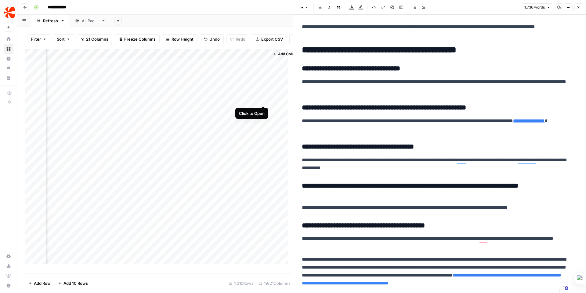
click at [264, 98] on div "Add Column" at bounding box center [159, 158] width 268 height 219
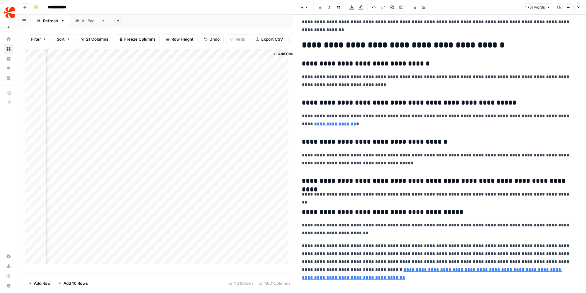
scroll to position [1338, 0]
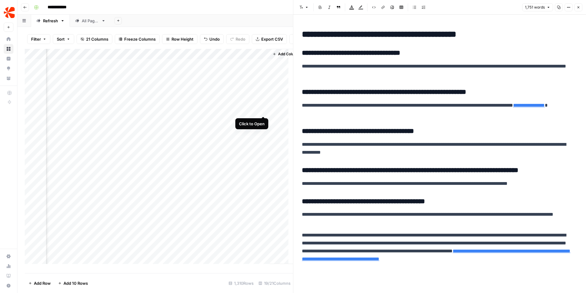
click at [262, 108] on div "Add Column" at bounding box center [159, 158] width 268 height 219
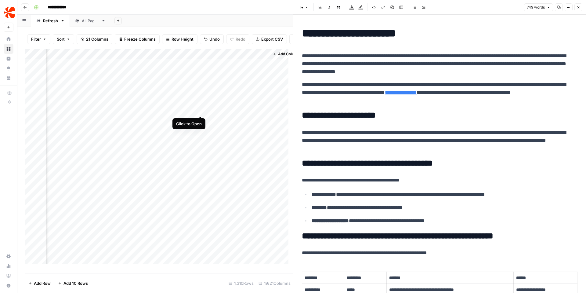
click at [199, 108] on div "Add Column" at bounding box center [159, 158] width 268 height 219
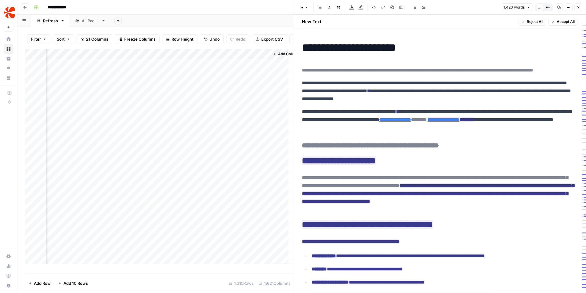
scroll to position [9, 0]
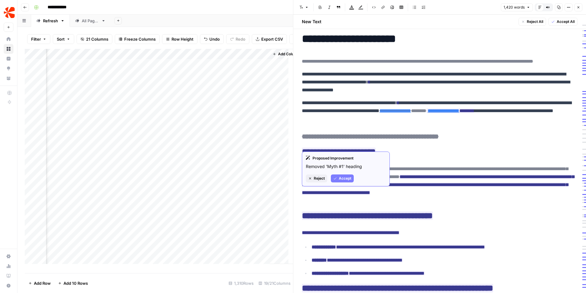
click at [345, 176] on span "Accept" at bounding box center [345, 177] width 13 height 5
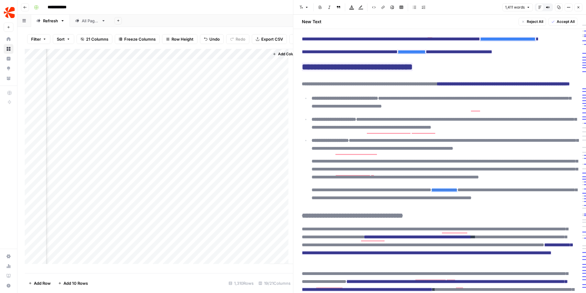
scroll to position [456, 0]
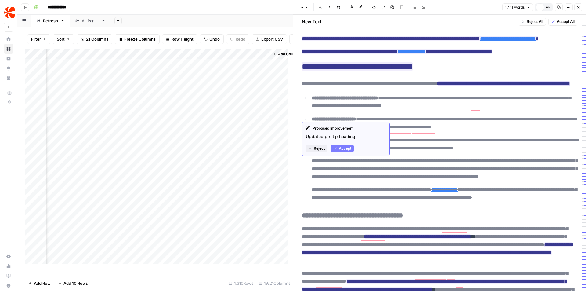
click at [346, 148] on span "Accept" at bounding box center [345, 147] width 13 height 5
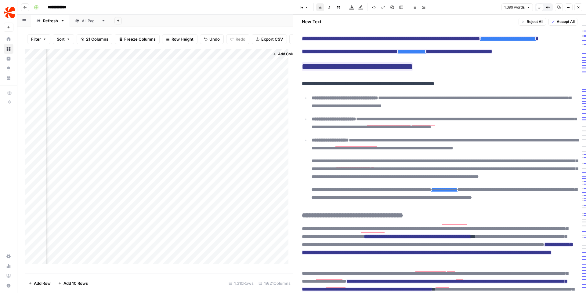
click at [473, 110] on p "**********" at bounding box center [444, 102] width 266 height 16
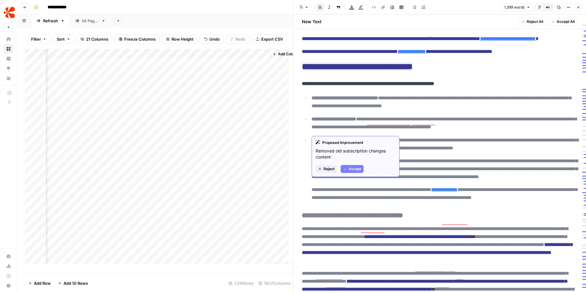
click at [352, 167] on span "Accept" at bounding box center [354, 168] width 13 height 5
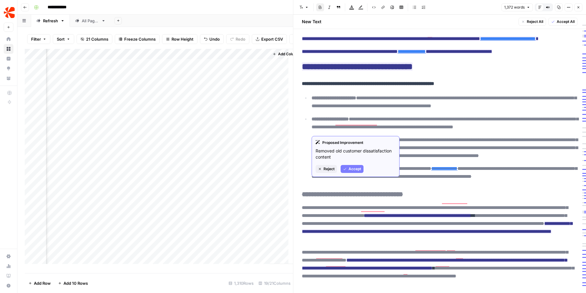
click at [351, 167] on span "Accept" at bounding box center [354, 168] width 13 height 5
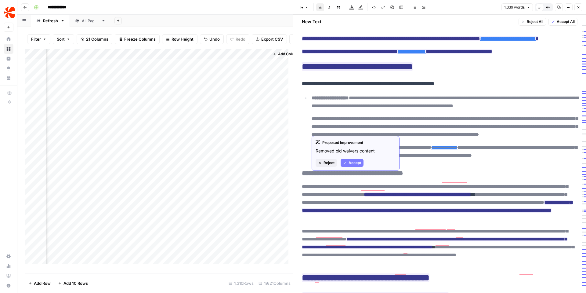
click at [352, 162] on span "Accept" at bounding box center [354, 162] width 13 height 5
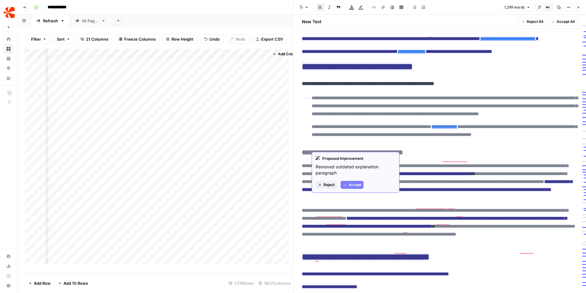
click at [352, 183] on span "Accept" at bounding box center [354, 184] width 13 height 5
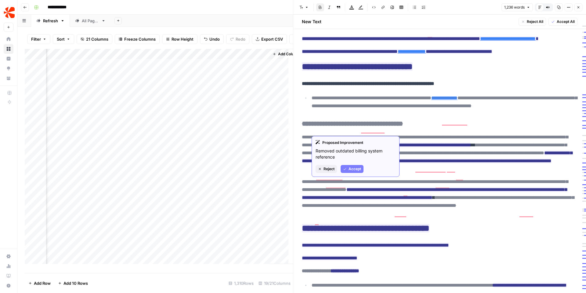
click at [357, 167] on span "Accept" at bounding box center [354, 168] width 13 height 5
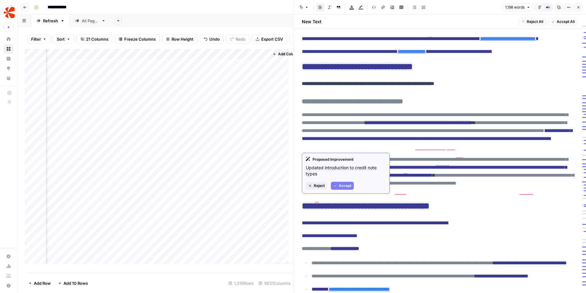
click at [342, 184] on span "Accept" at bounding box center [345, 185] width 13 height 5
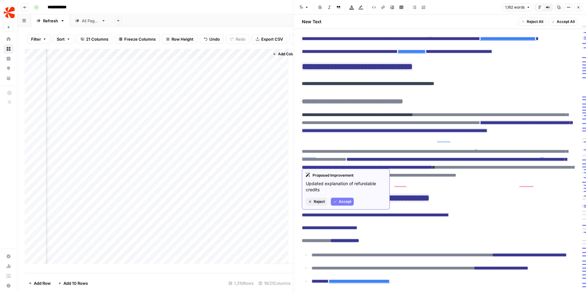
click at [345, 201] on span "Accept" at bounding box center [345, 201] width 13 height 5
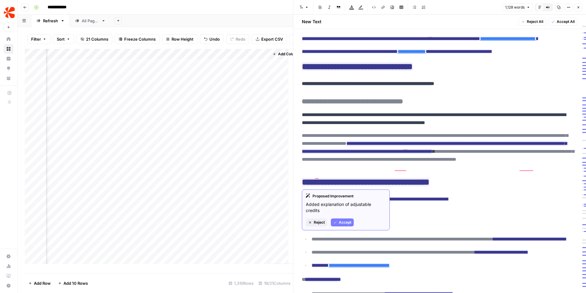
click at [343, 222] on span "Accept" at bounding box center [345, 221] width 13 height 5
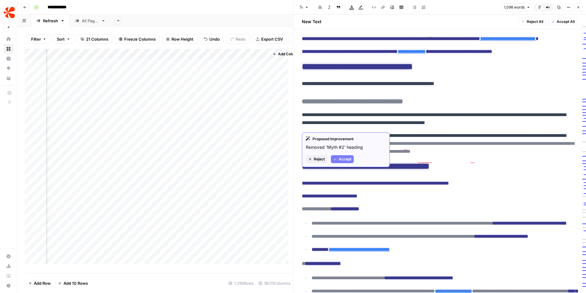
click at [347, 159] on span "Accept" at bounding box center [345, 158] width 13 height 5
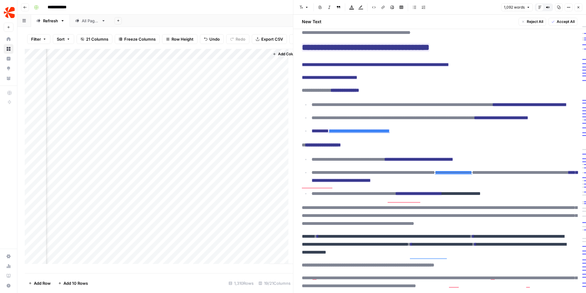
scroll to position [557, 0]
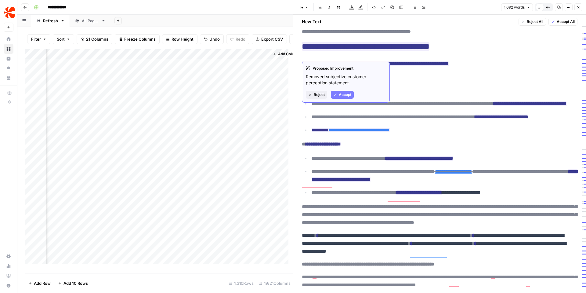
click at [349, 93] on span "Accept" at bounding box center [345, 94] width 13 height 5
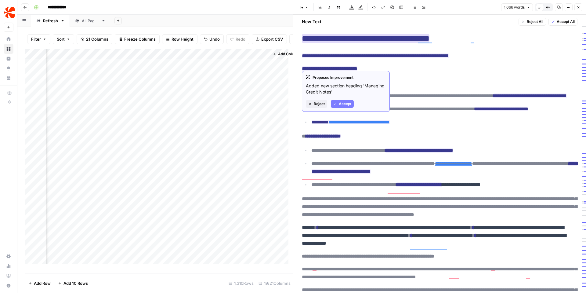
click at [348, 102] on span "Accept" at bounding box center [345, 103] width 13 height 5
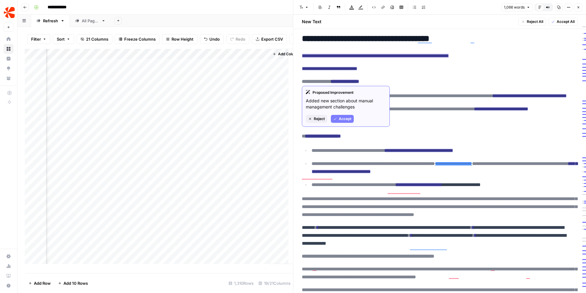
click at [345, 122] on button "Accept" at bounding box center [342, 119] width 23 height 8
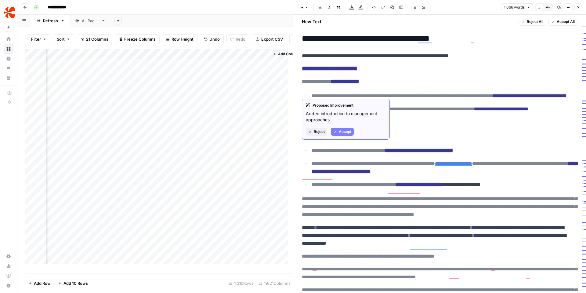
click at [344, 130] on span "Accept" at bounding box center [345, 131] width 13 height 5
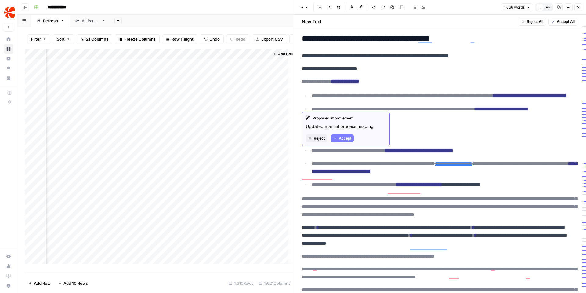
click at [342, 138] on span "Accept" at bounding box center [345, 137] width 13 height 5
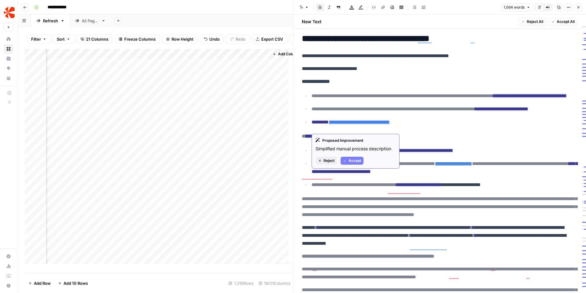
click at [353, 159] on span "Accept" at bounding box center [354, 160] width 13 height 5
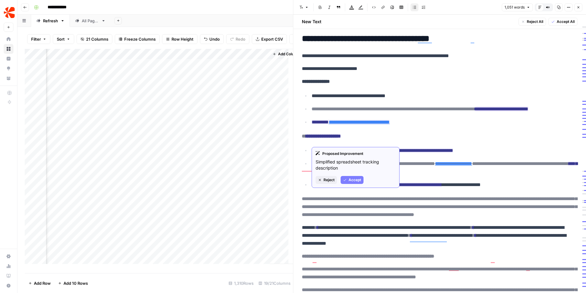
click at [352, 178] on span "Accept" at bounding box center [354, 179] width 13 height 5
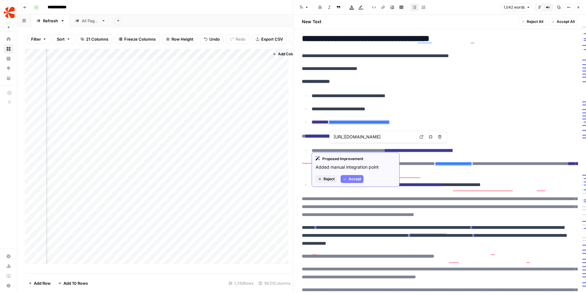
click at [350, 178] on span "Accept" at bounding box center [354, 178] width 13 height 5
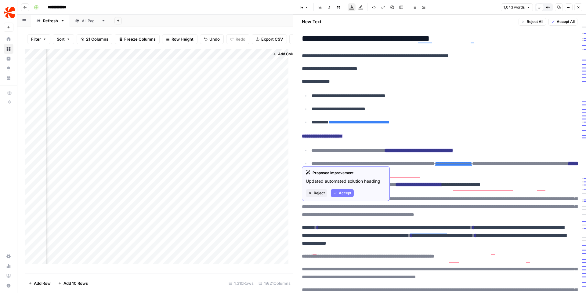
click at [339, 193] on span "Accept" at bounding box center [345, 192] width 13 height 5
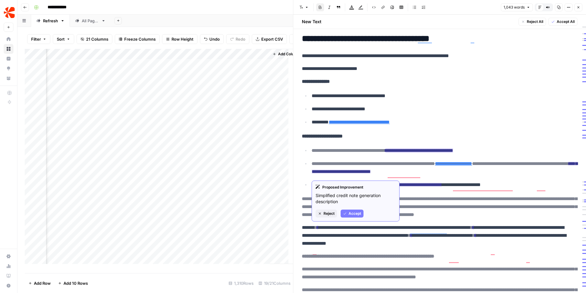
click at [350, 213] on span "Accept" at bounding box center [354, 212] width 13 height 5
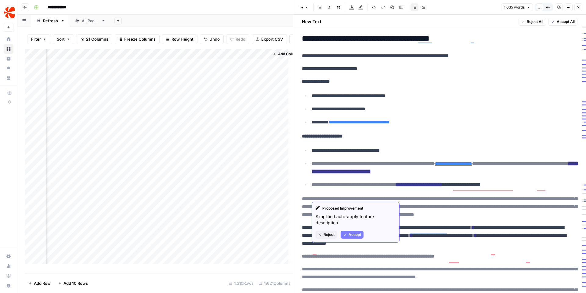
click at [348, 235] on span "Accept" at bounding box center [354, 234] width 13 height 5
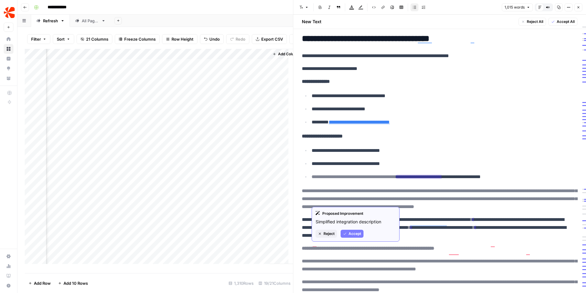
click at [352, 234] on span "Accept" at bounding box center [354, 233] width 13 height 5
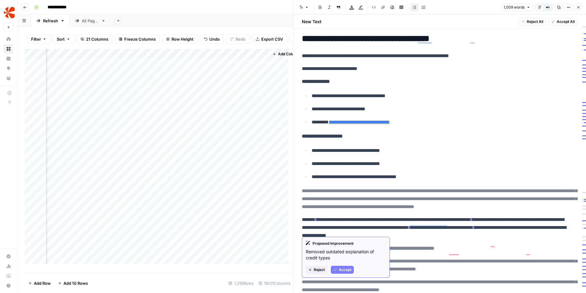
click at [341, 268] on span "Accept" at bounding box center [345, 269] width 13 height 5
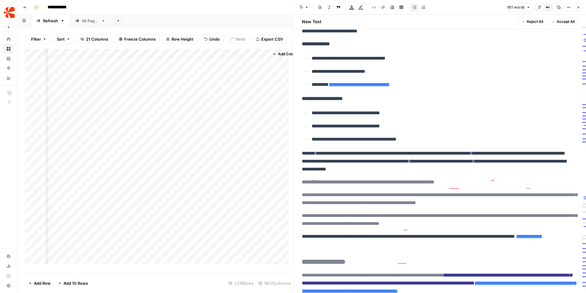
scroll to position [597, 0]
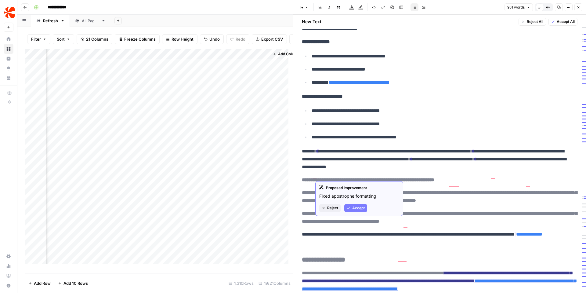
click at [358, 208] on span "Accept" at bounding box center [358, 207] width 13 height 5
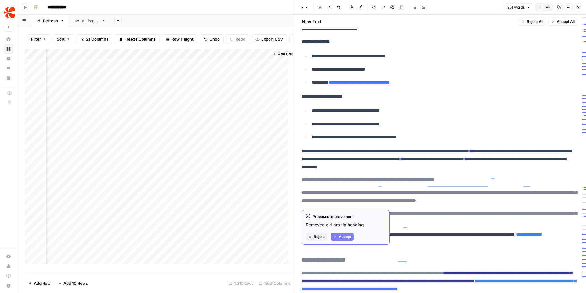
click at [346, 237] on span "Accept" at bounding box center [345, 236] width 13 height 5
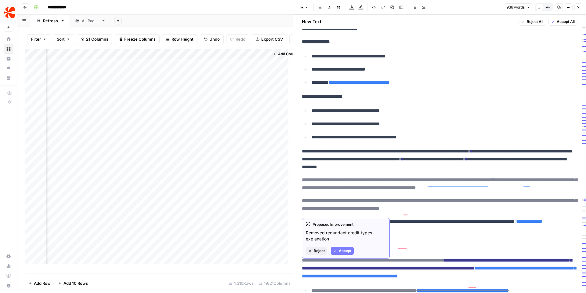
click at [342, 250] on span "Accept" at bounding box center [345, 250] width 13 height 5
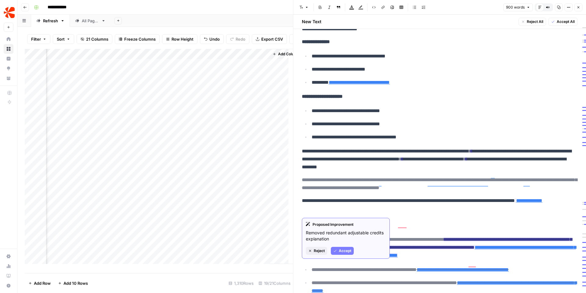
click at [346, 250] on span "Accept" at bounding box center [345, 250] width 13 height 5
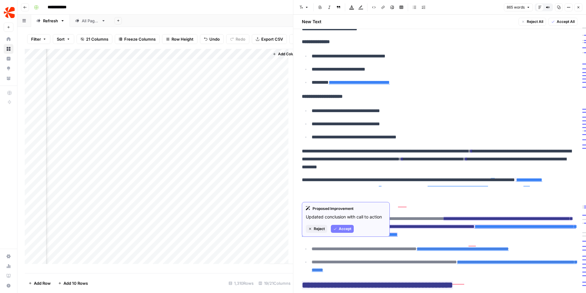
click at [341, 229] on span "Accept" at bounding box center [345, 228] width 13 height 5
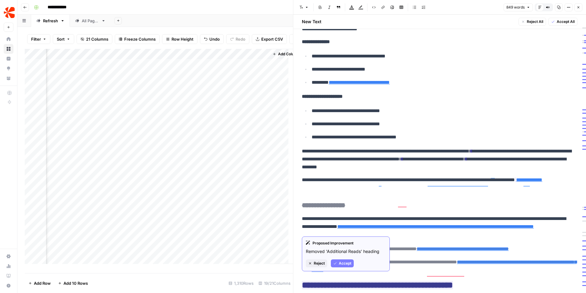
click at [338, 263] on button "Accept" at bounding box center [342, 263] width 23 height 8
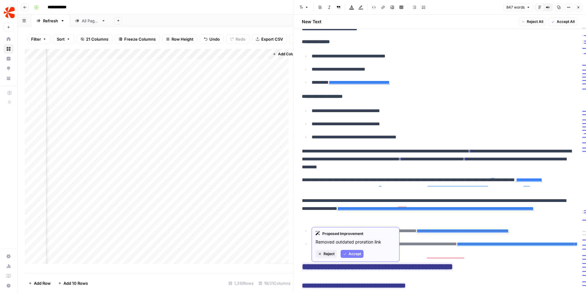
click at [353, 255] on span "Accept" at bounding box center [354, 253] width 13 height 5
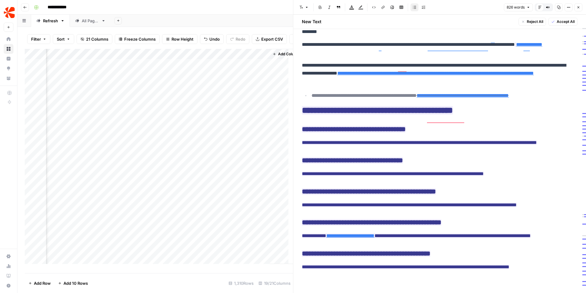
scroll to position [771, 0]
click at [559, 21] on span "Accept All" at bounding box center [565, 21] width 18 height 5
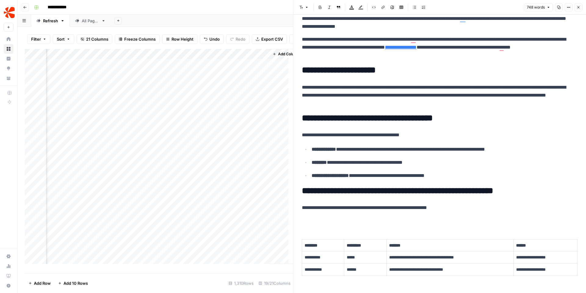
scroll to position [0, 0]
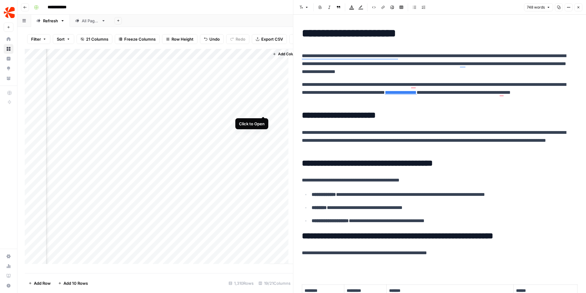
click at [262, 110] on div "Add Column" at bounding box center [159, 158] width 268 height 219
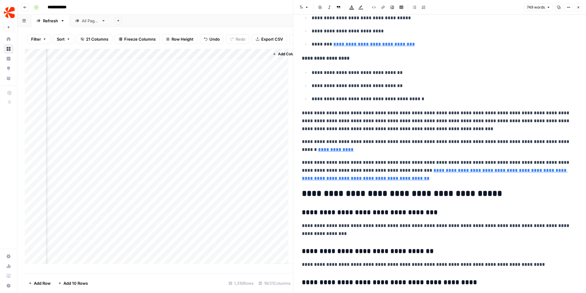
scroll to position [693, 0]
